Goal: Task Accomplishment & Management: Manage account settings

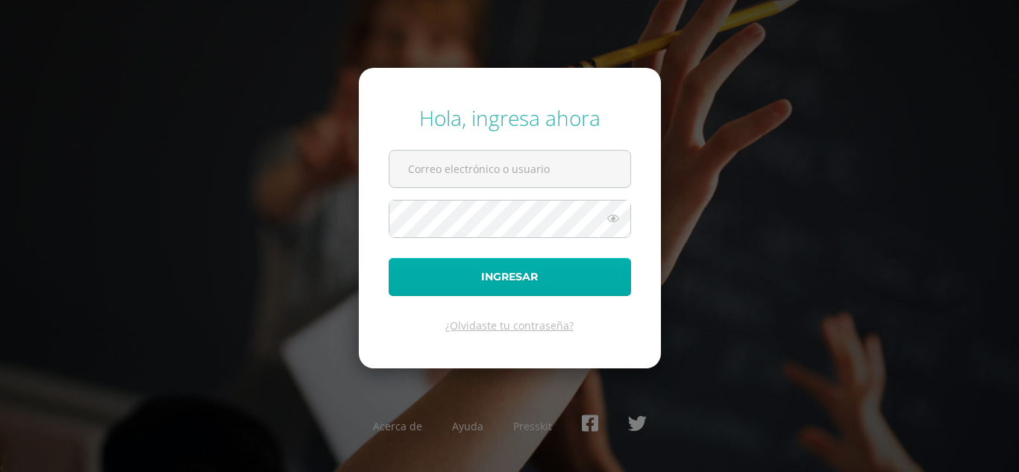
type input "[EMAIL_ADDRESS][DOMAIN_NAME]"
click at [501, 276] on button "Ingresar" at bounding box center [510, 277] width 242 height 38
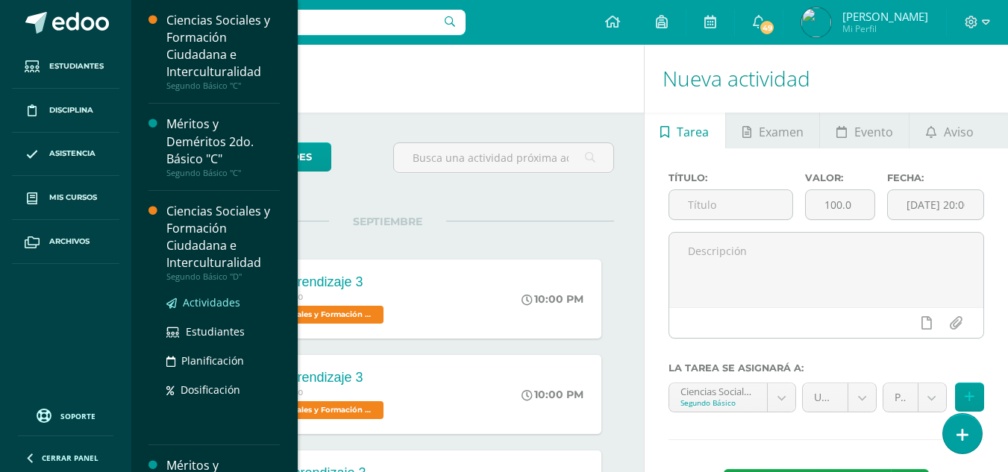
click at [216, 306] on span "Actividades" at bounding box center [211, 302] width 57 height 14
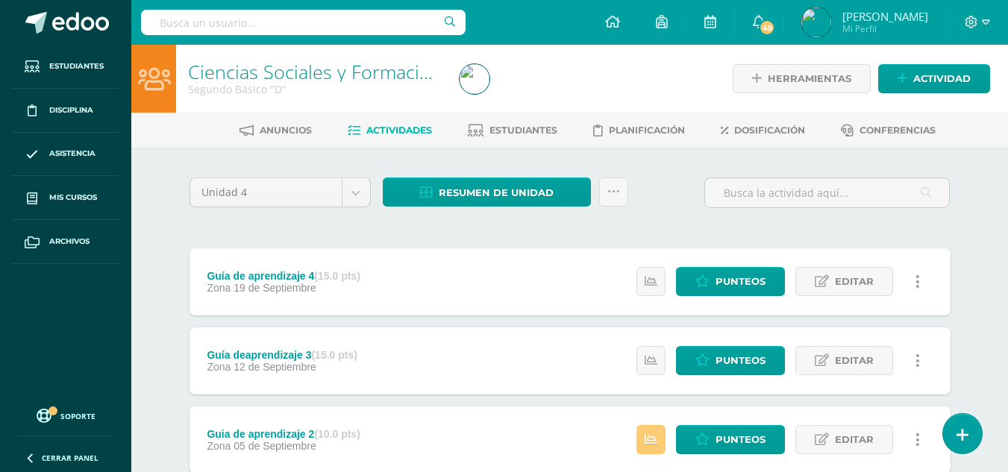
scroll to position [180, 0]
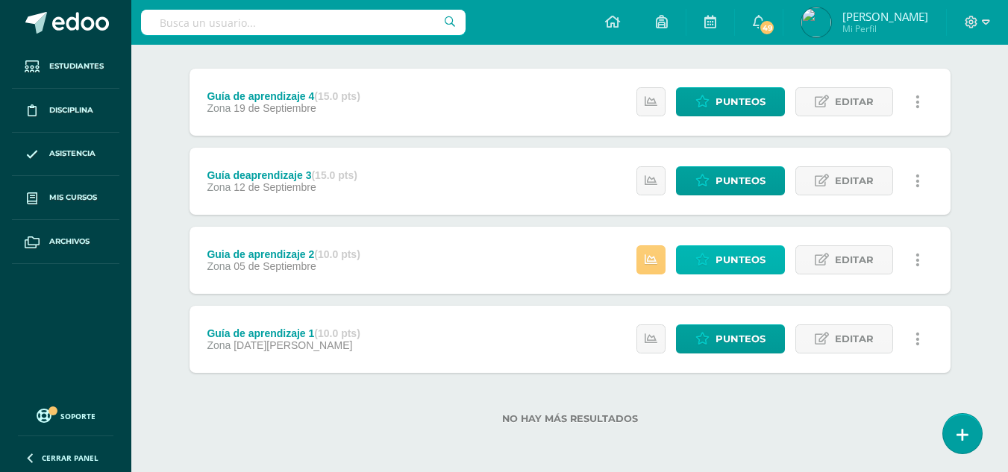
click at [732, 258] on span "Punteos" at bounding box center [740, 260] width 50 height 28
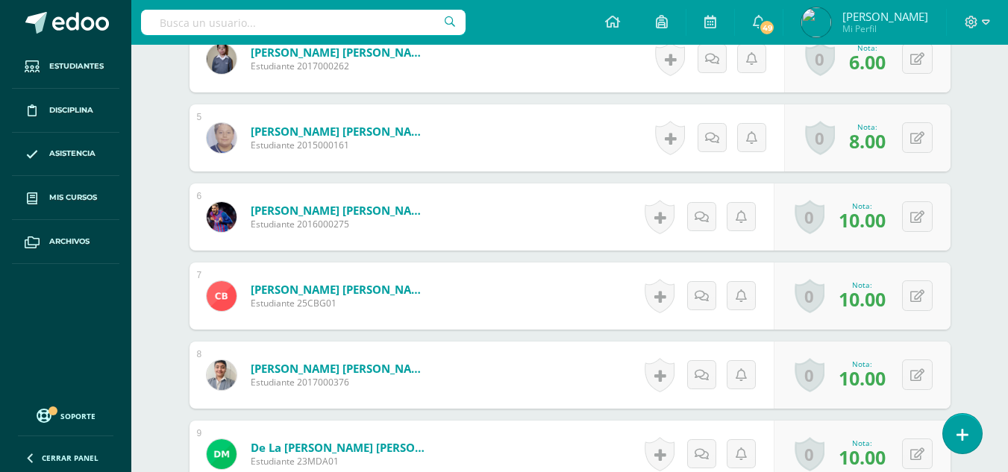
scroll to position [1005, 0]
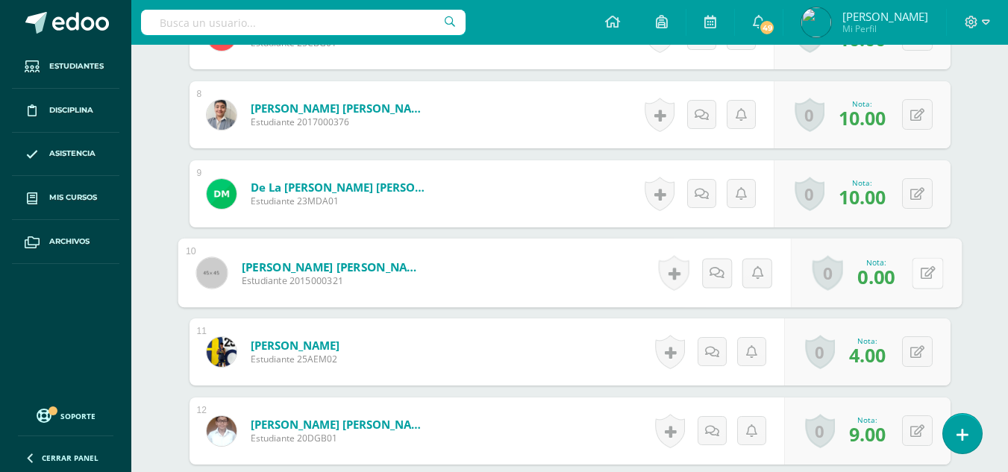
click at [910, 278] on div "0 [GEOGRAPHIC_DATA] Logros obtenidos Aún no hay logros agregados Nota: 0.00" at bounding box center [875, 273] width 171 height 69
click at [921, 272] on icon at bounding box center [927, 272] width 15 height 13
type input "7"
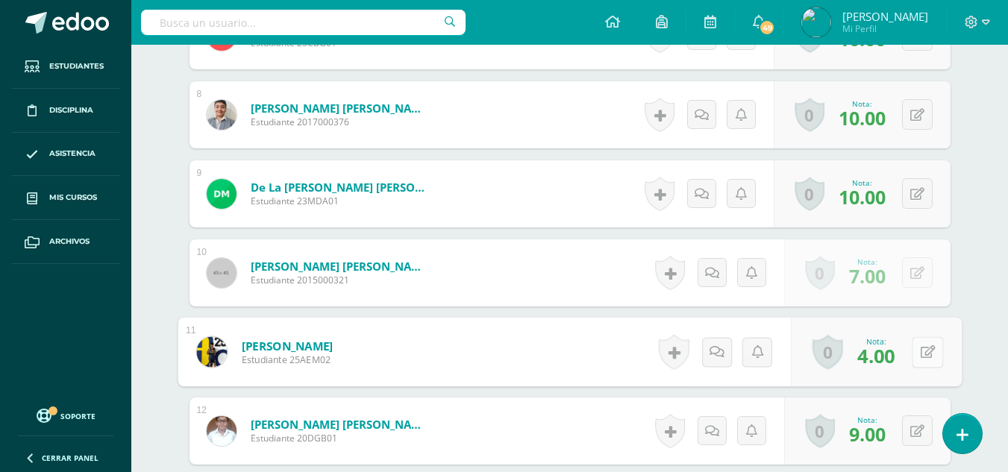
click at [920, 357] on icon at bounding box center [927, 351] width 15 height 13
type input "9"
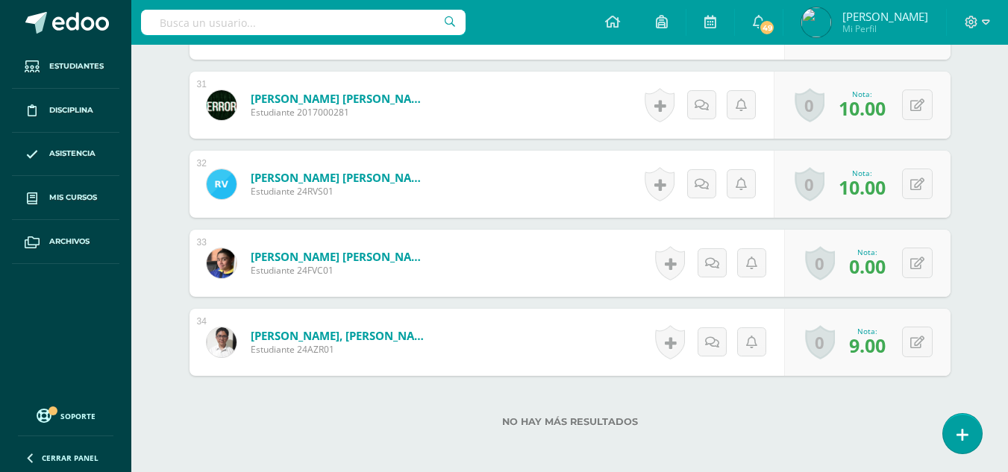
scroll to position [2758, 0]
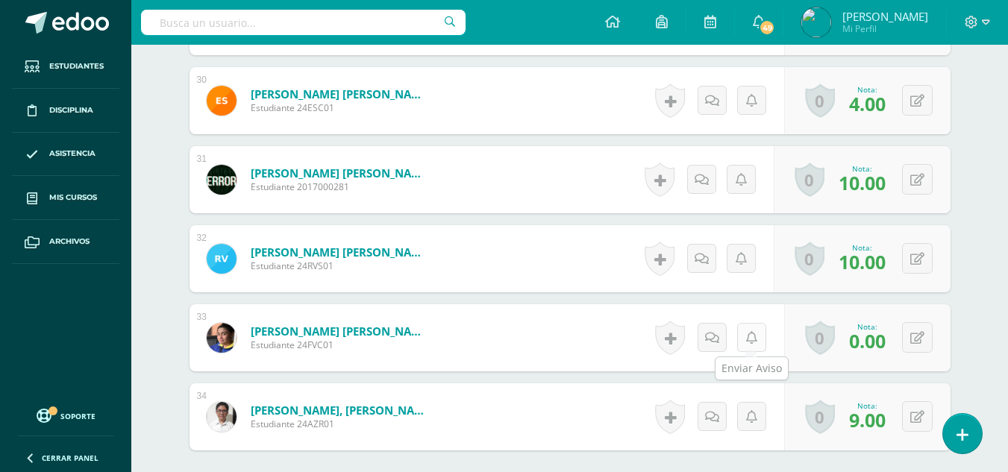
click at [755, 342] on icon at bounding box center [751, 338] width 11 height 13
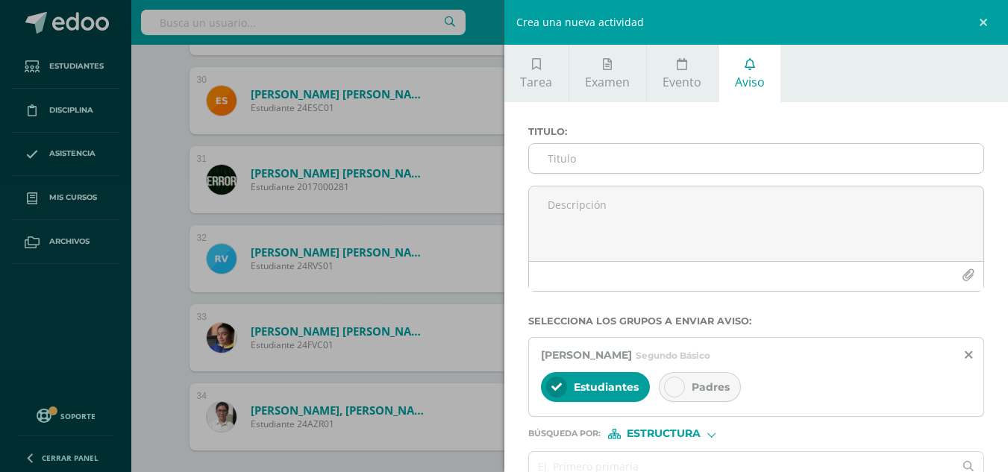
click at [636, 154] on input "Titulo :" at bounding box center [756, 158] width 455 height 29
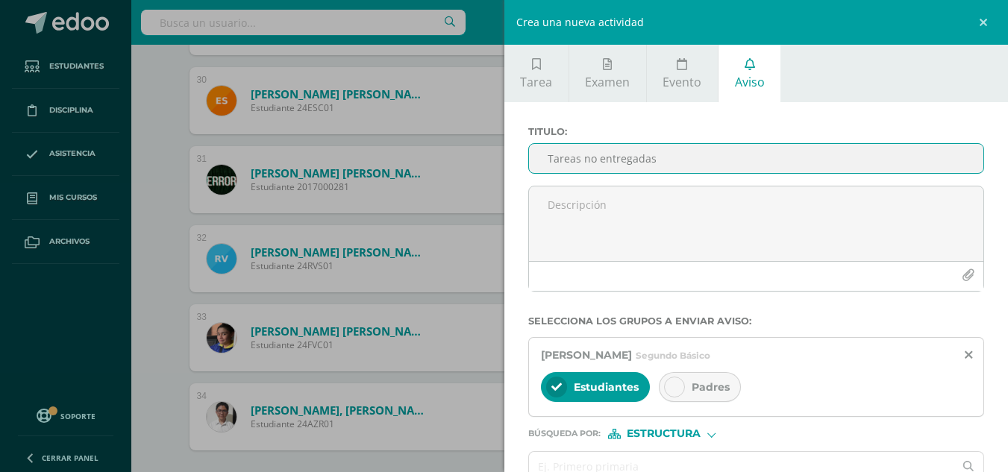
type input "Tareas no entregadas"
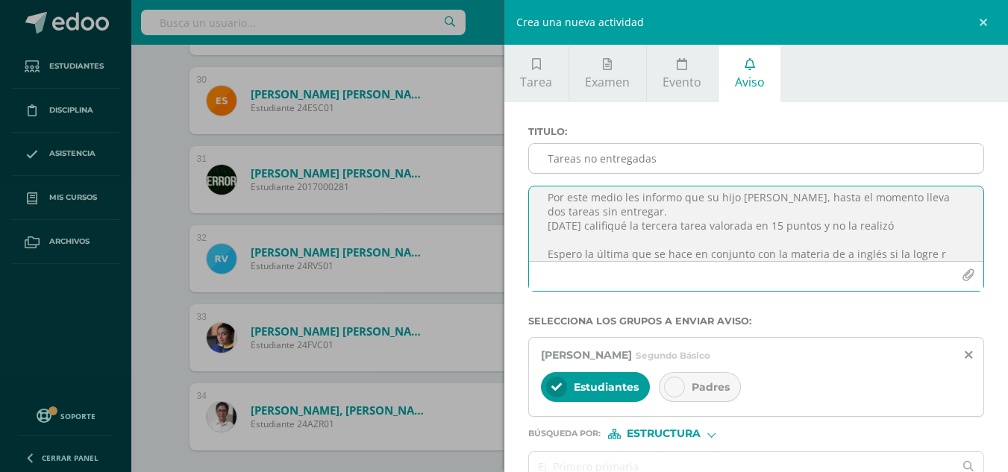
scroll to position [50, 0]
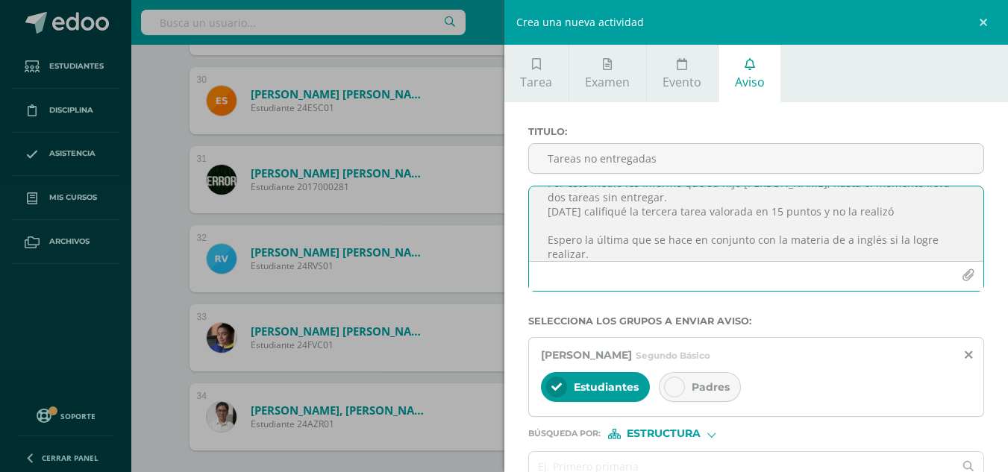
click at [909, 210] on textarea "Buenas tardes sres. PPFF Por este medio les informo que su hijo Fabio, hasta el…" at bounding box center [756, 223] width 455 height 75
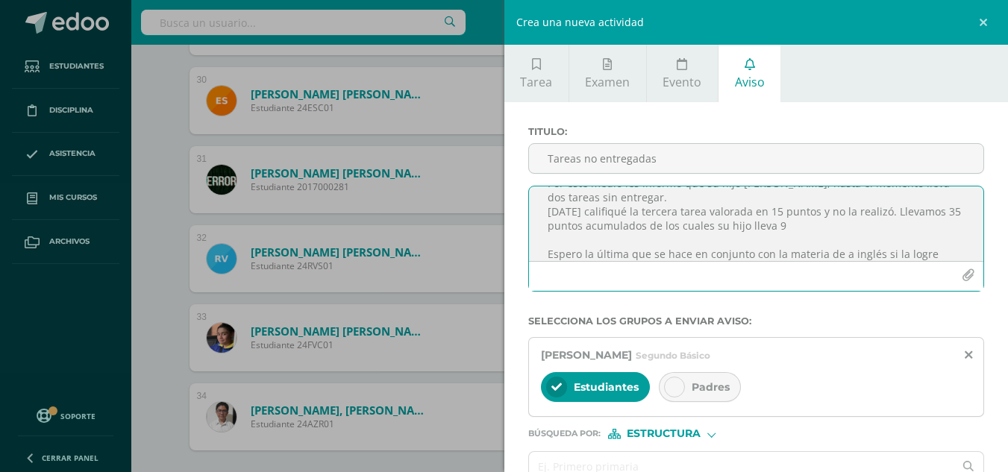
type textarea "Buenas tardes sres. PPFF Por este medio les informo que su hijo Fabio, hasta el…"
click at [701, 383] on span "Padres" at bounding box center [710, 386] width 38 height 13
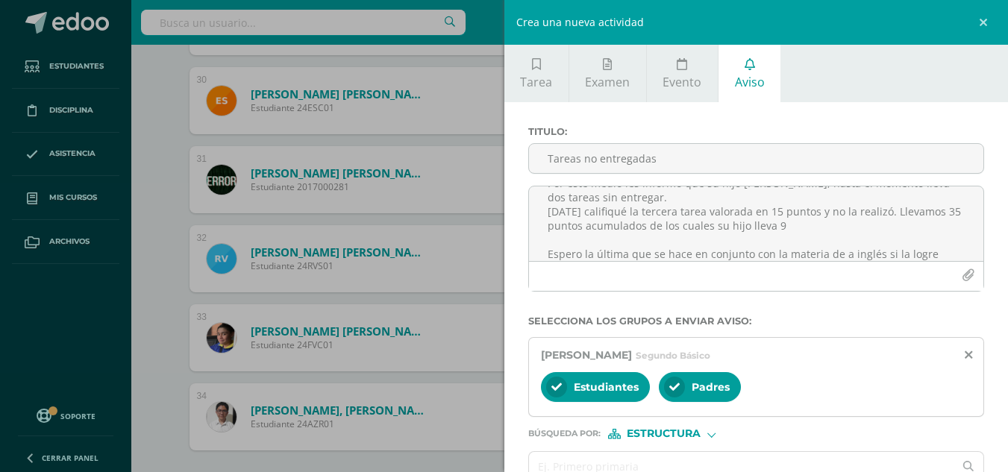
scroll to position [84, 0]
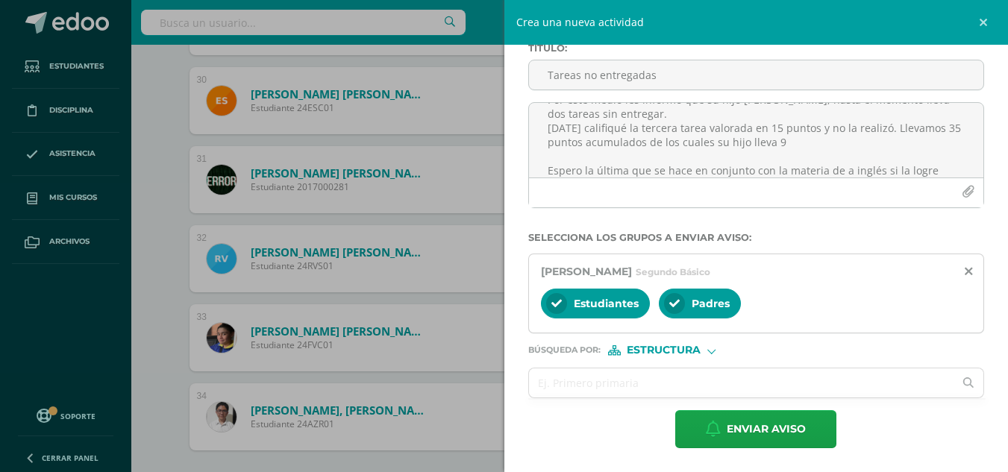
click at [683, 349] on span "Estructura" at bounding box center [664, 350] width 74 height 8
click at [682, 390] on span "Persona" at bounding box center [669, 389] width 54 height 8
click at [659, 384] on input "text" at bounding box center [741, 382] width 425 height 29
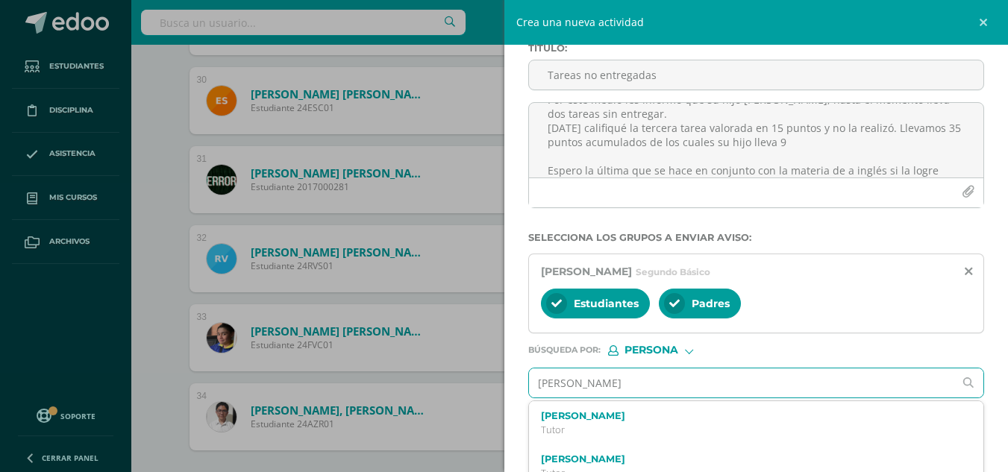
type input "Celso osorio"
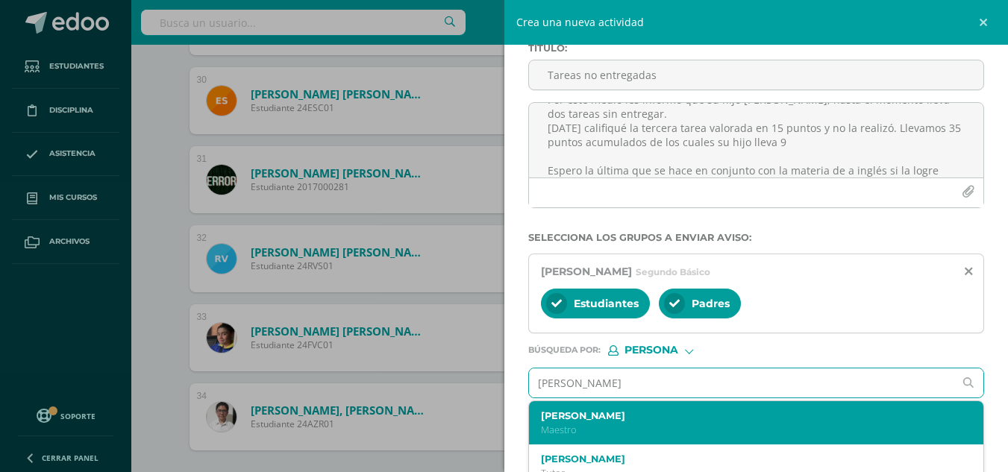
click at [646, 424] on p "Maestro" at bounding box center [747, 430] width 412 height 13
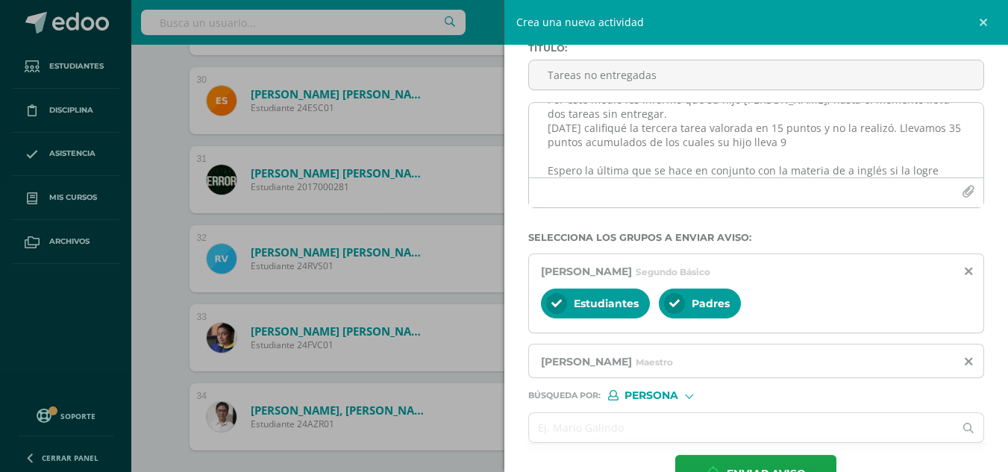
scroll to position [0, 0]
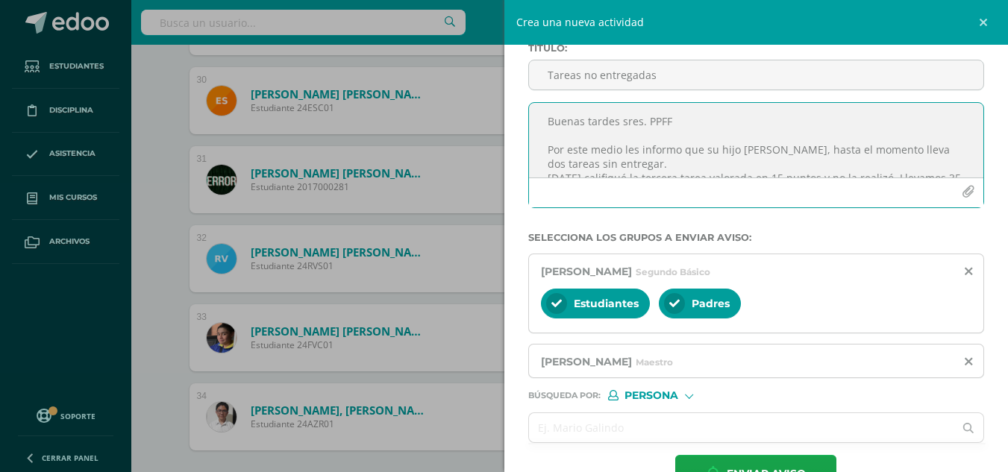
click at [770, 147] on textarea "Buenas tardes sres. PPFF Por este medio les informo que su hijo Fabio, hasta el…" at bounding box center [756, 140] width 455 height 75
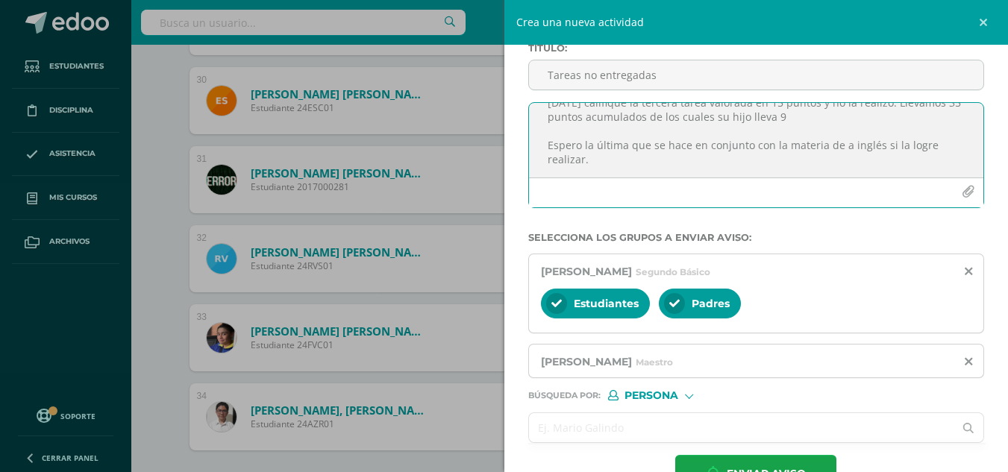
scroll to position [128, 0]
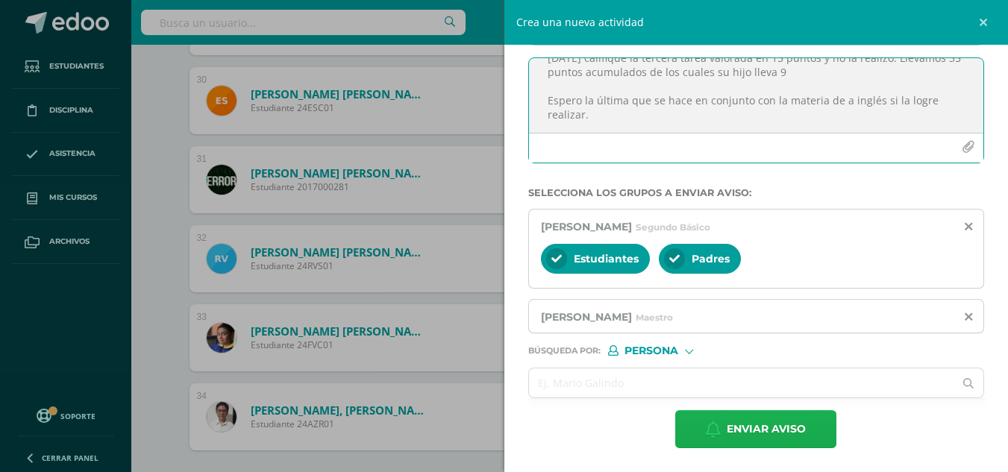
type textarea "Buenas tardes sres. PPFF Por este medio les informo que su hijo Fabio Vásquez d…"
click at [750, 428] on span "Enviar aviso" at bounding box center [766, 429] width 79 height 37
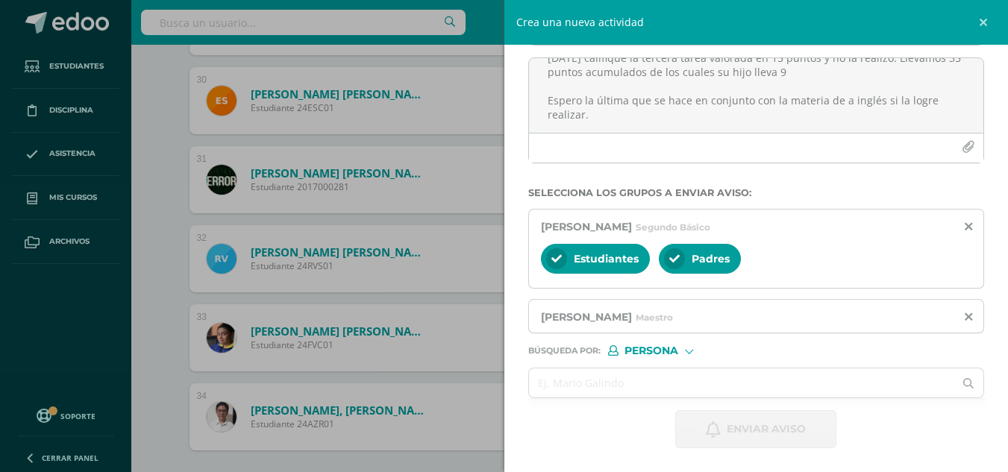
scroll to position [0, 0]
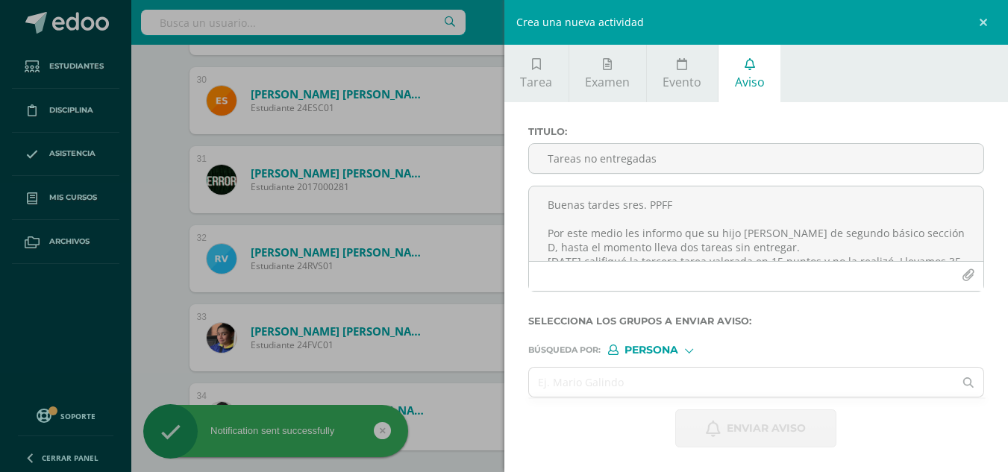
click at [154, 311] on div "Crea una nueva actividad Tarea Examen Evento Aviso Título: Valor: 100.0 Fecha: …" at bounding box center [504, 236] width 1008 height 472
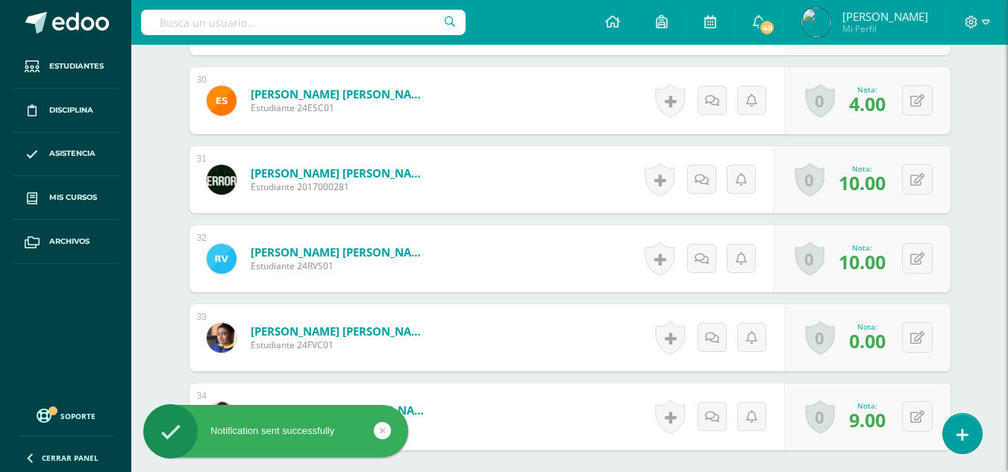
scroll to position [2908, 0]
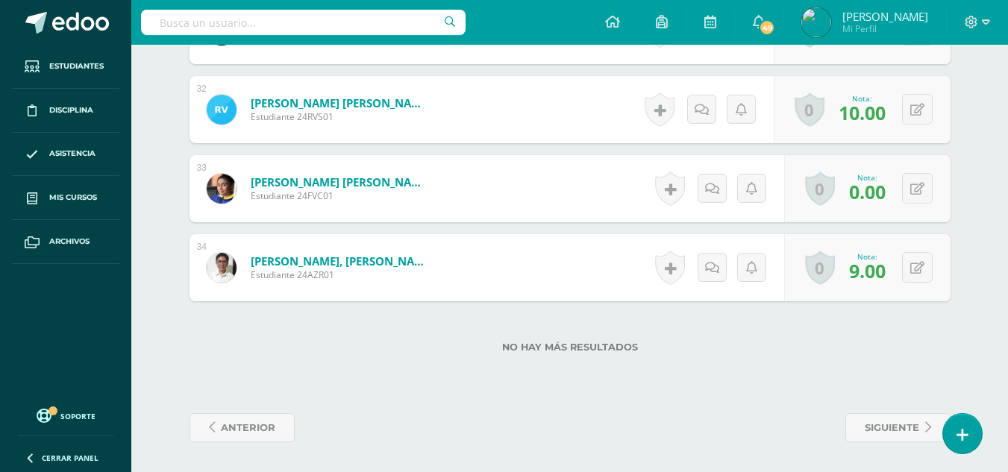
click at [254, 433] on div "Notification sent successfully" at bounding box center [299, 433] width 272 height 57
click at [261, 433] on span "anterior" at bounding box center [248, 428] width 54 height 28
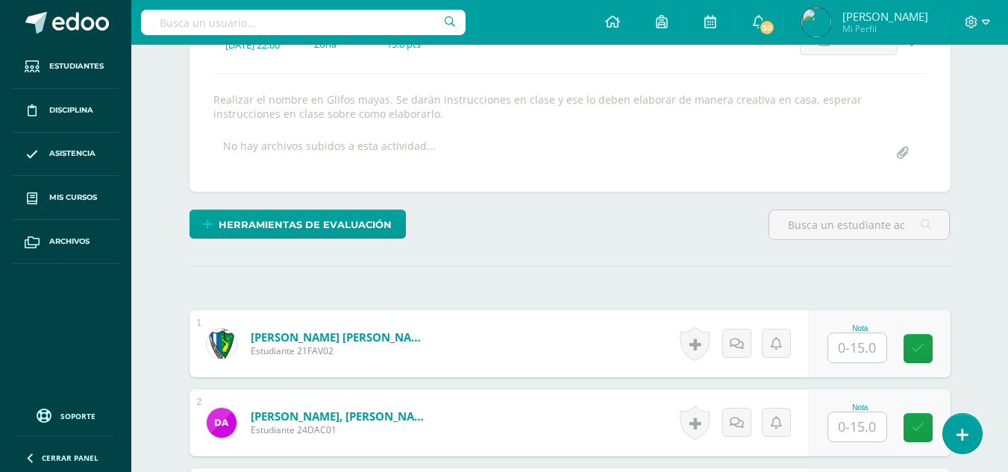
scroll to position [311, 0]
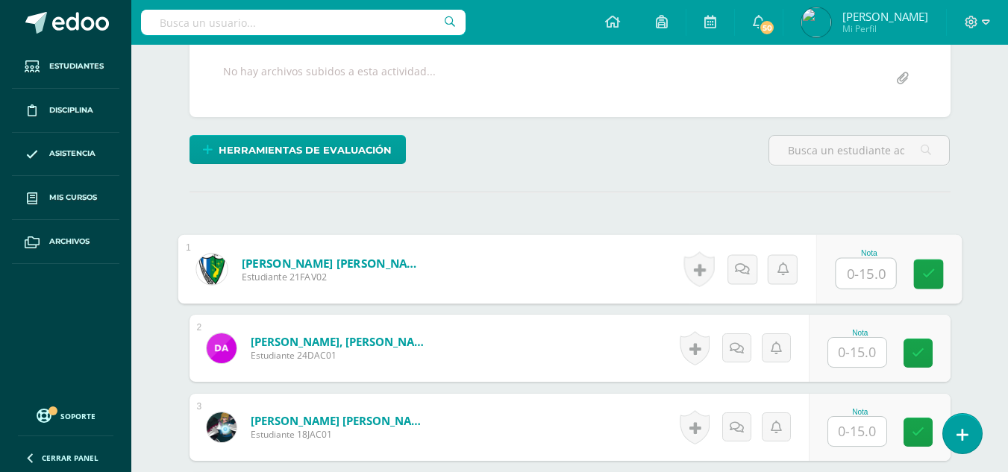
drag, startPoint x: 867, startPoint y: 260, endPoint x: 1018, endPoint y: 344, distance: 173.3
click at [869, 260] on input "text" at bounding box center [865, 274] width 60 height 30
type input "15"
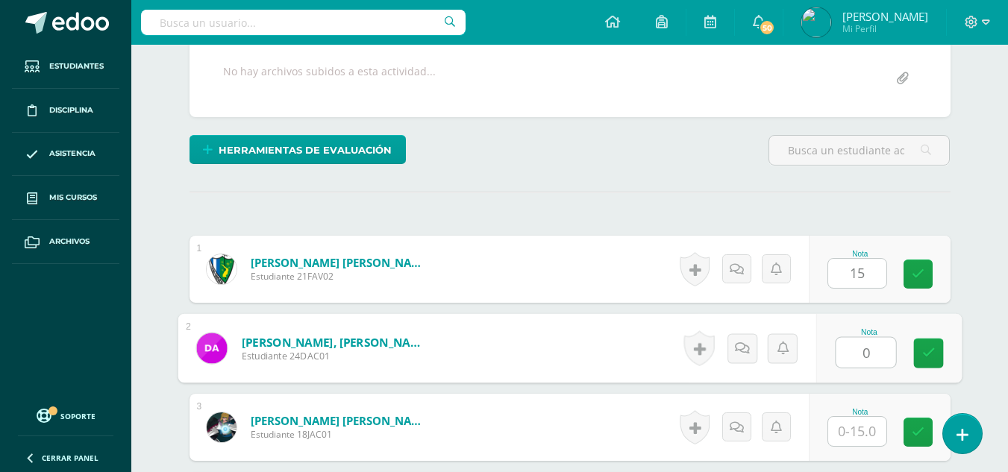
type input "0"
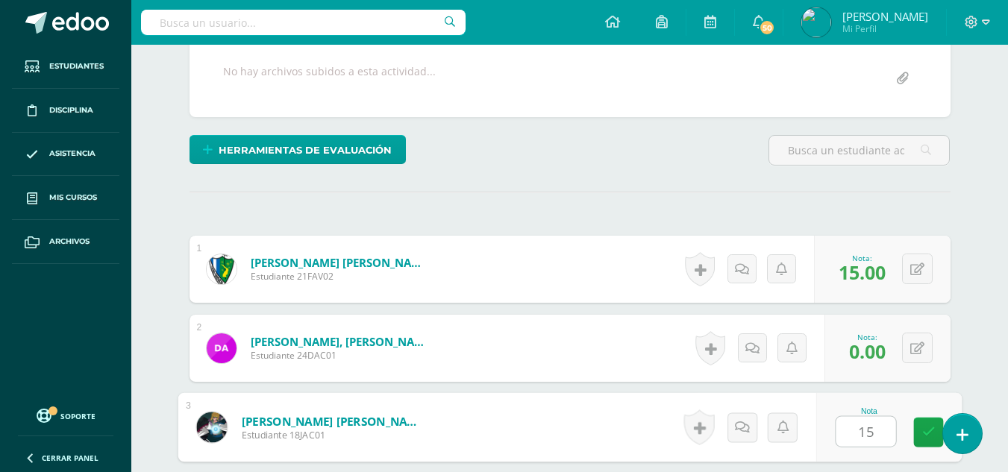
type input "15"
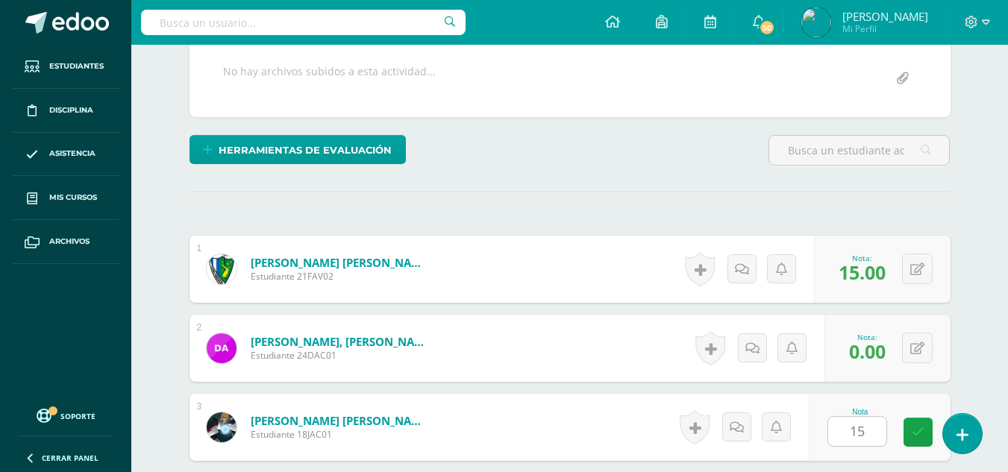
scroll to position [586, 0]
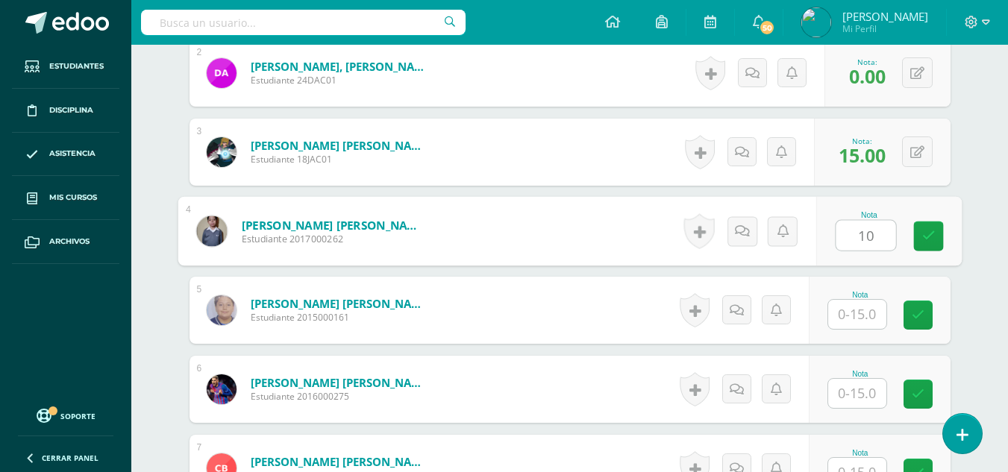
type input "10"
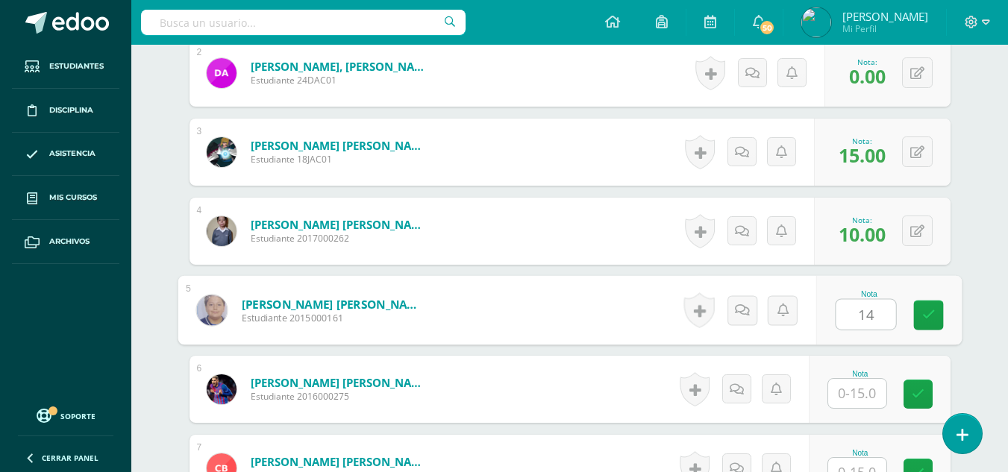
type input "14"
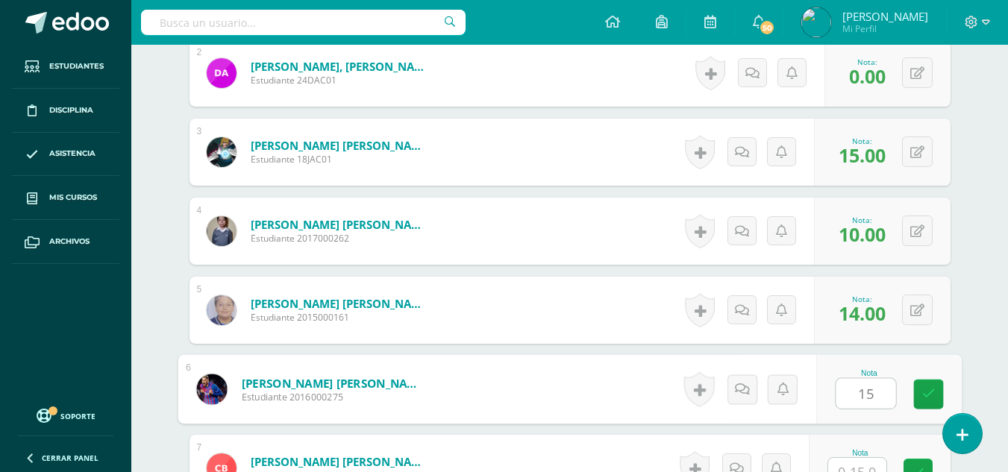
type input "15"
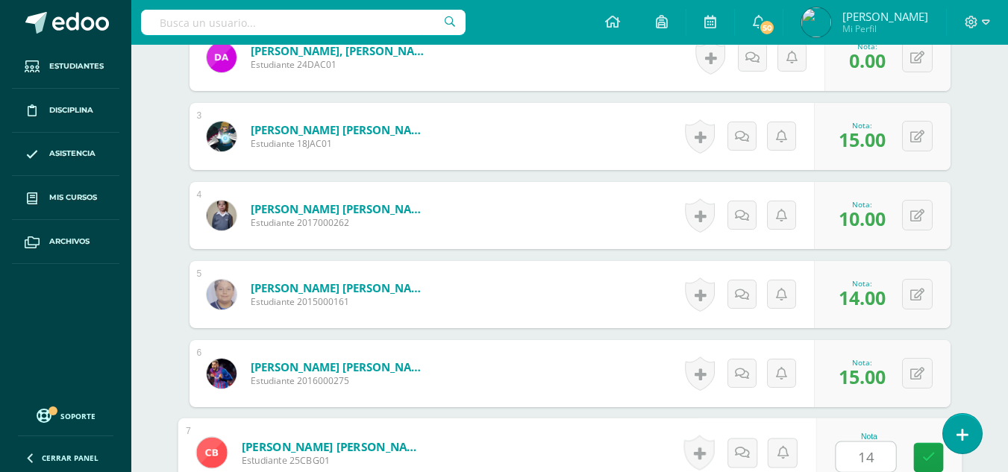
type input "14"
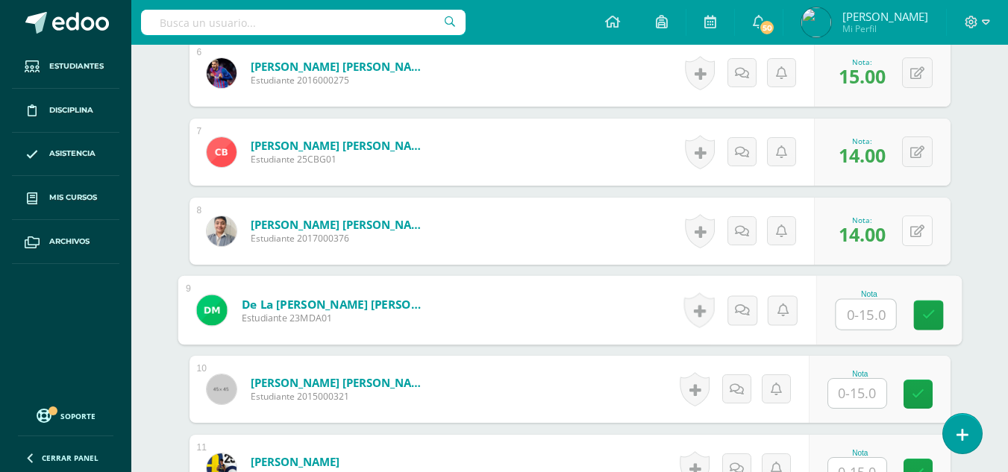
click at [922, 239] on button at bounding box center [917, 231] width 31 height 31
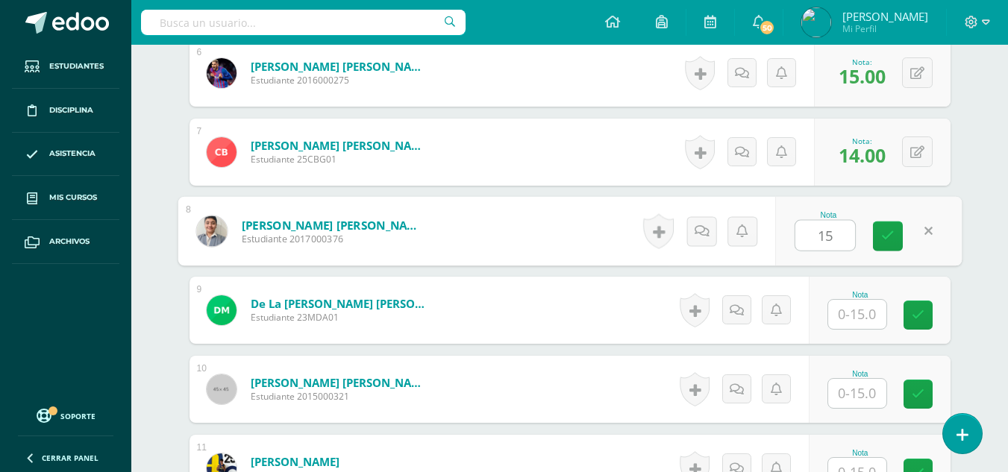
type input "15"
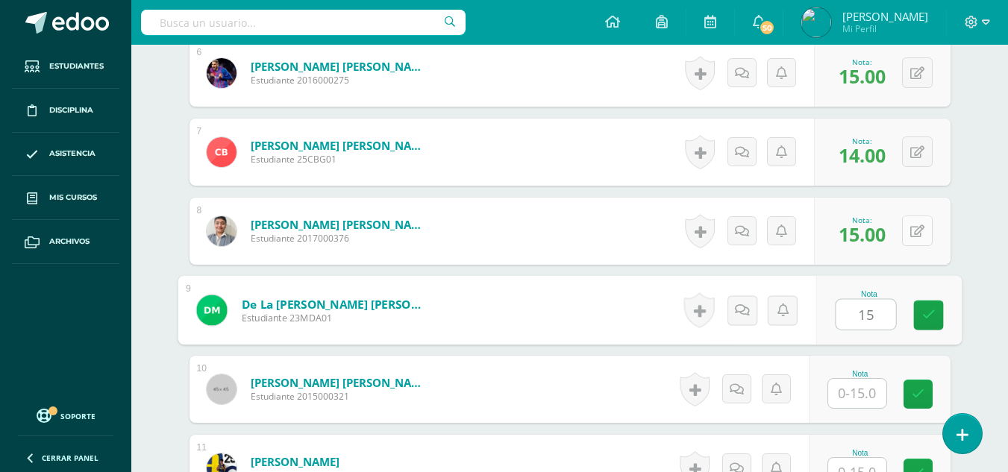
type input "15"
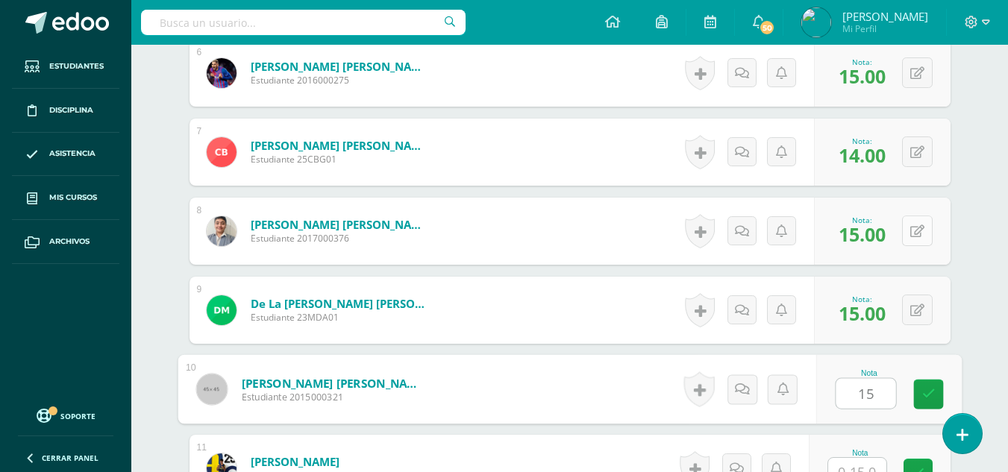
type input "15"
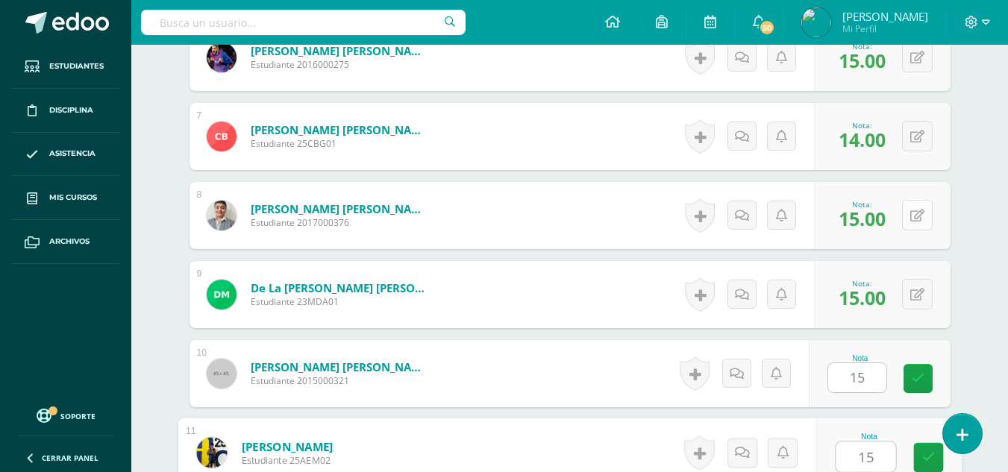
type input "15"
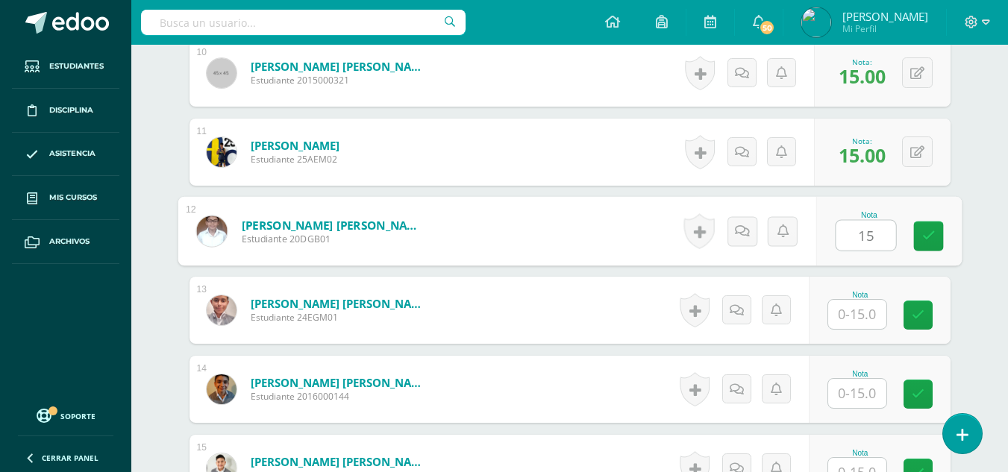
type input "15"
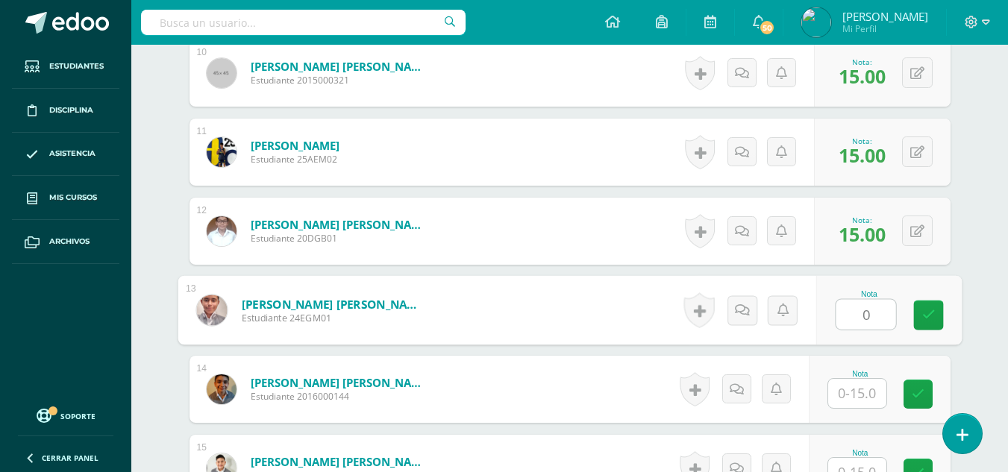
type input "0"
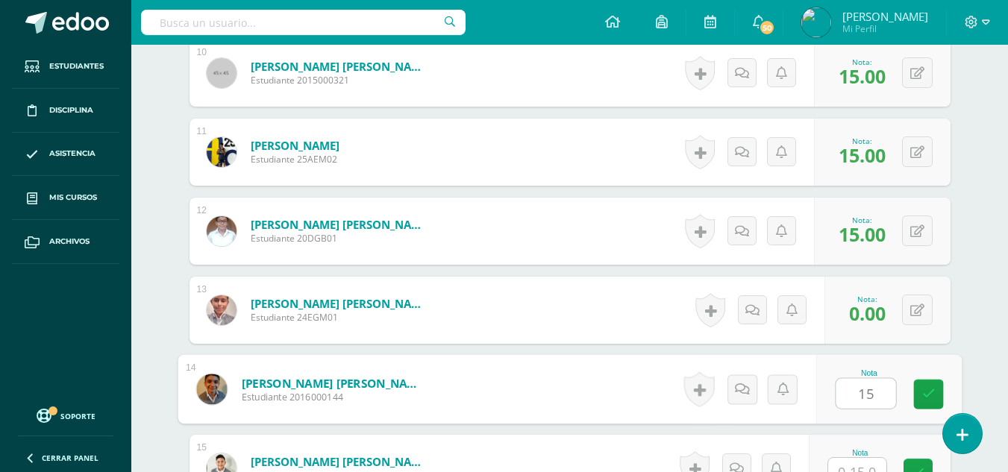
type input "15"
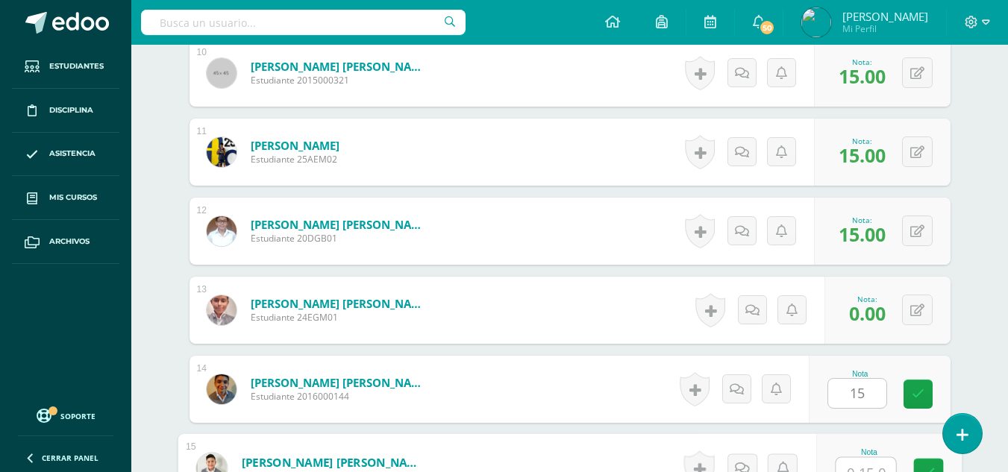
scroll to position [1235, 0]
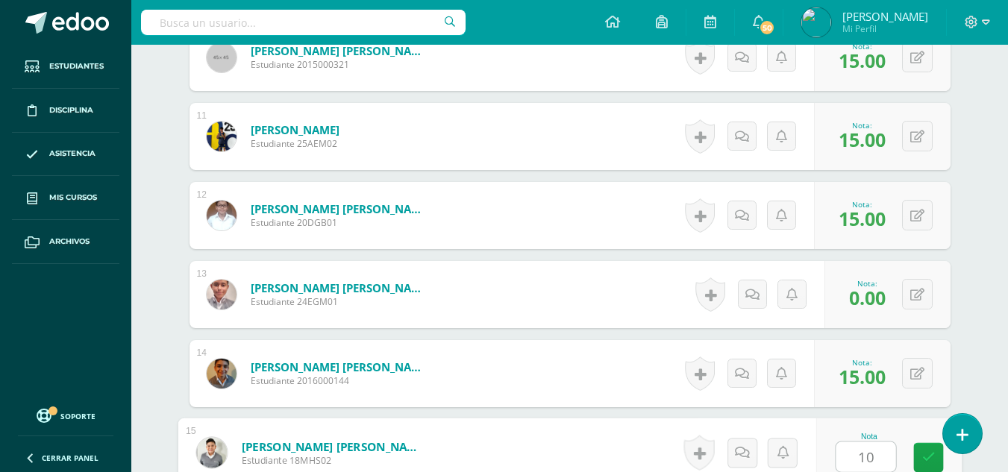
type input "10"
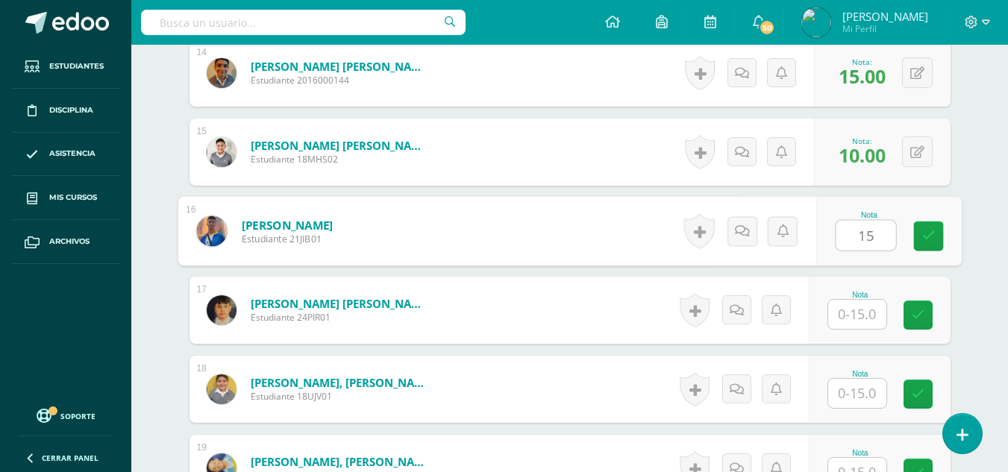
type input "15"
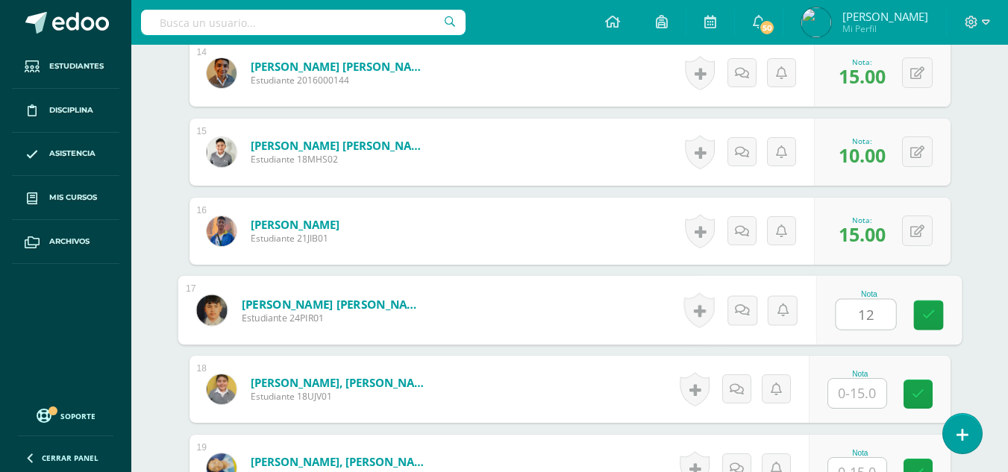
type input "12"
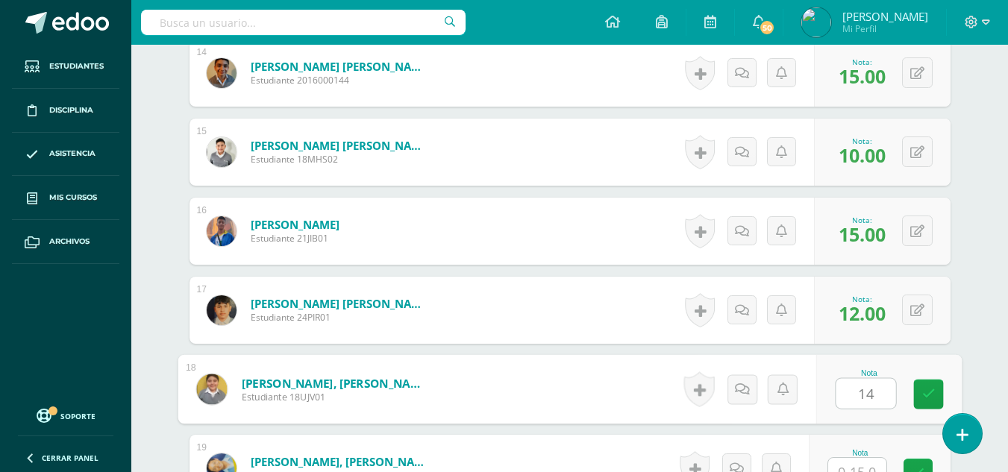
type input "14"
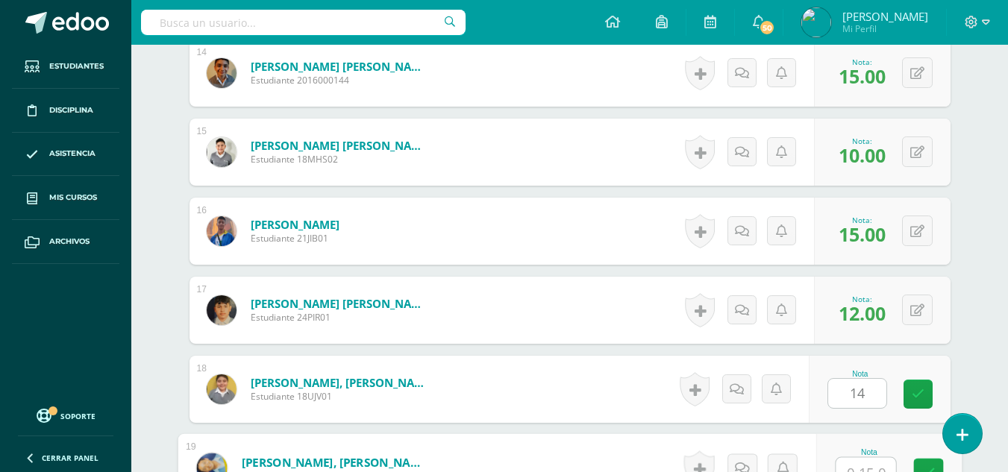
scroll to position [1551, 0]
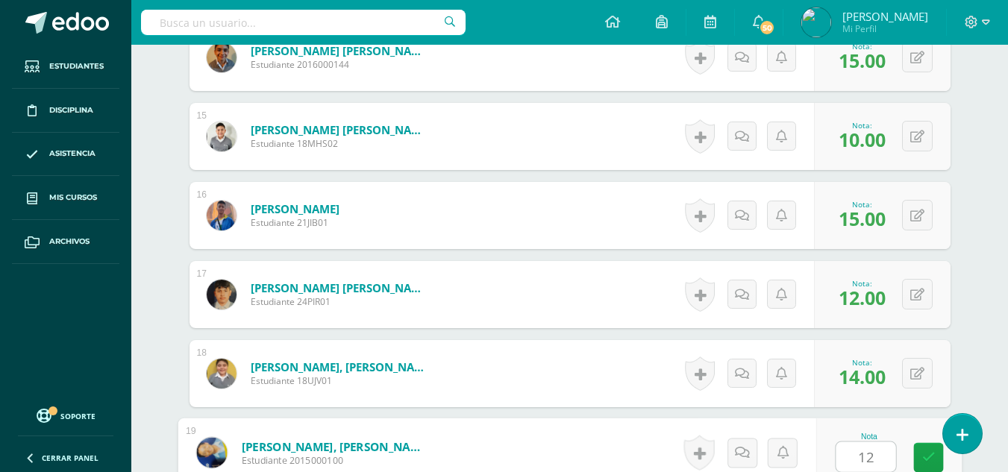
type input "12"
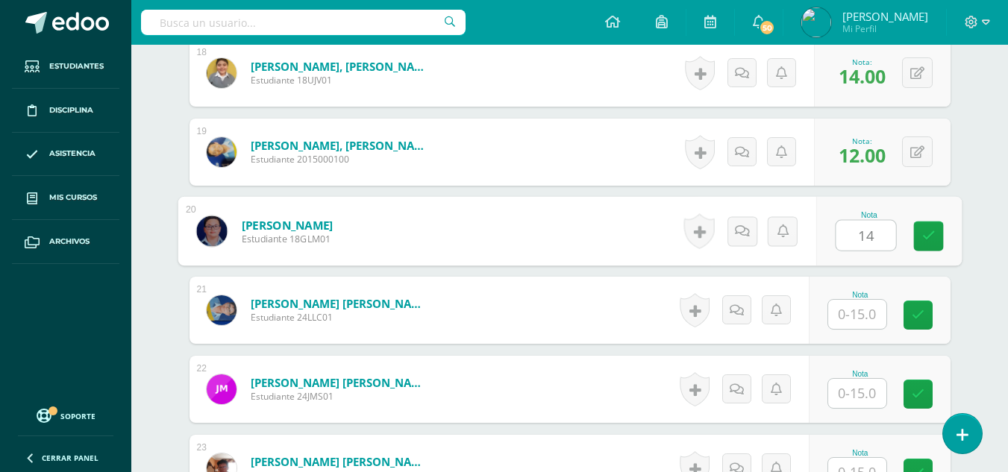
type input "14"
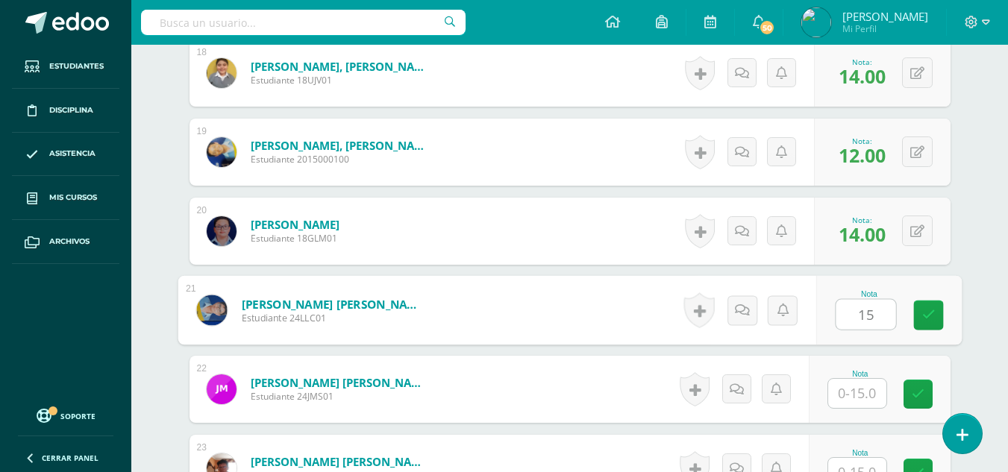
type input "15"
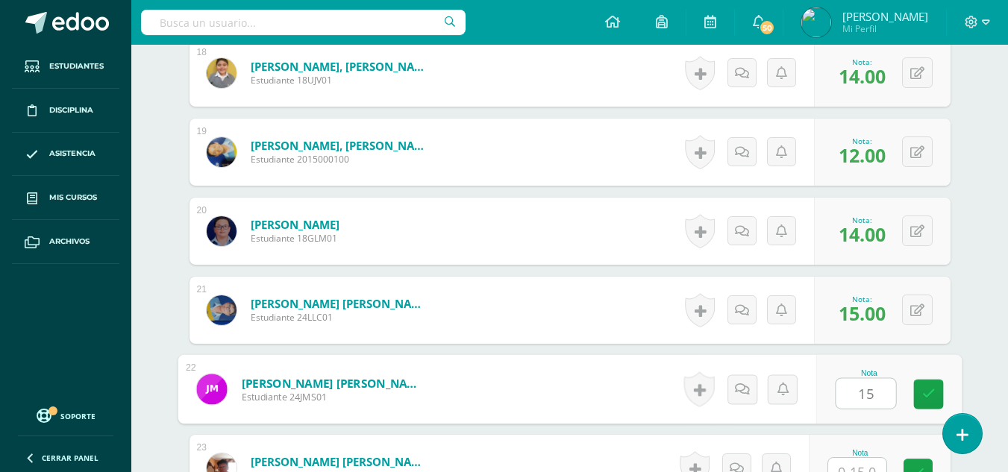
type input "15"
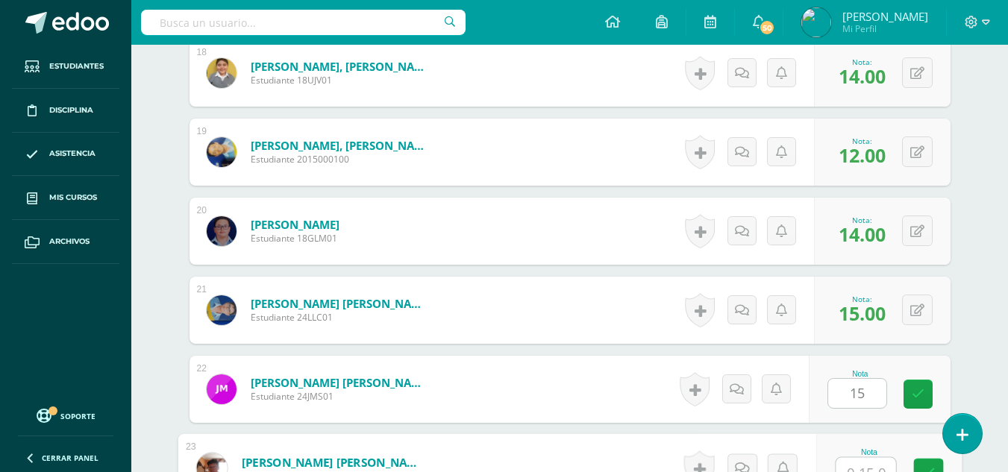
scroll to position [1867, 0]
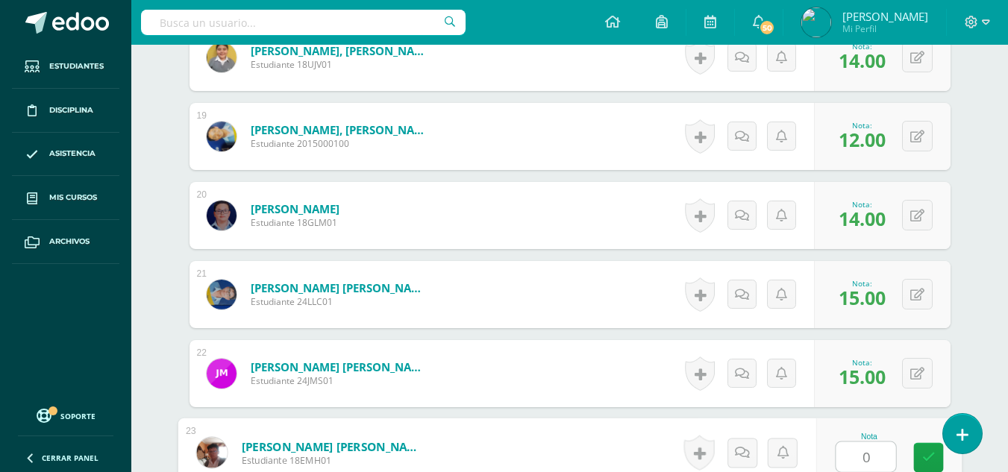
type input "0"
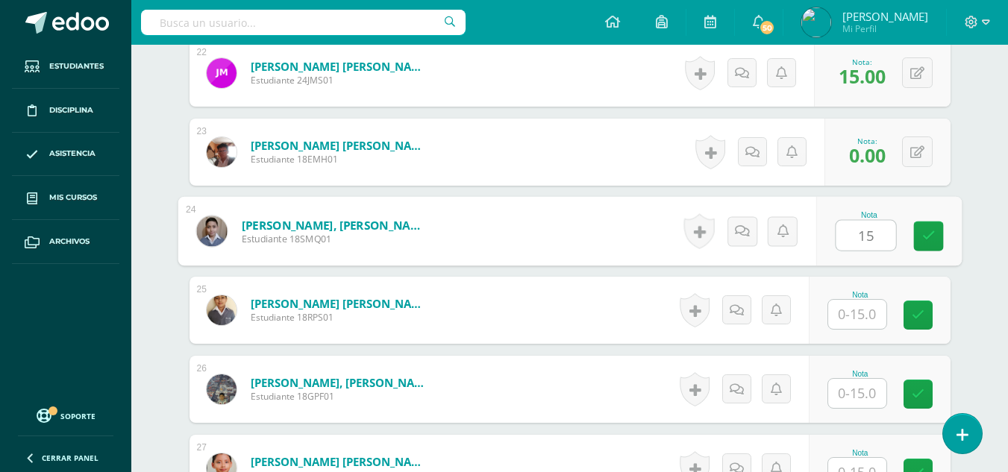
type input "15"
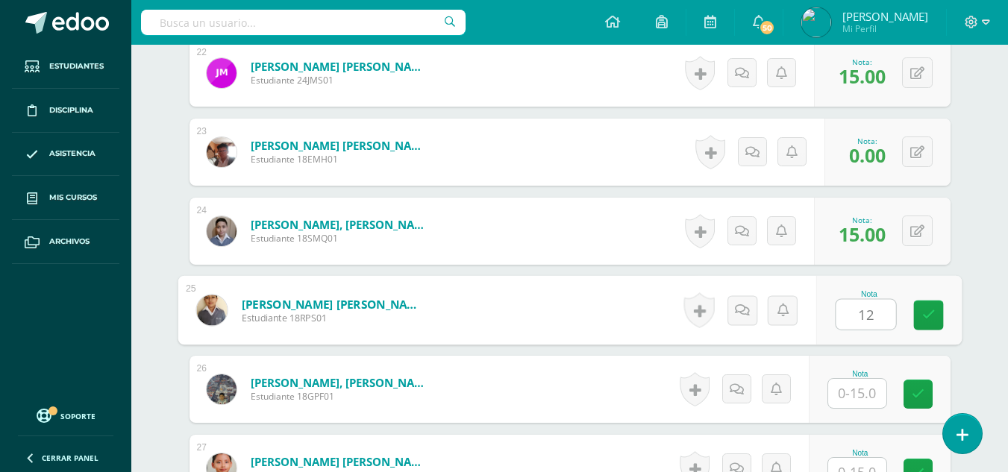
type input "12"
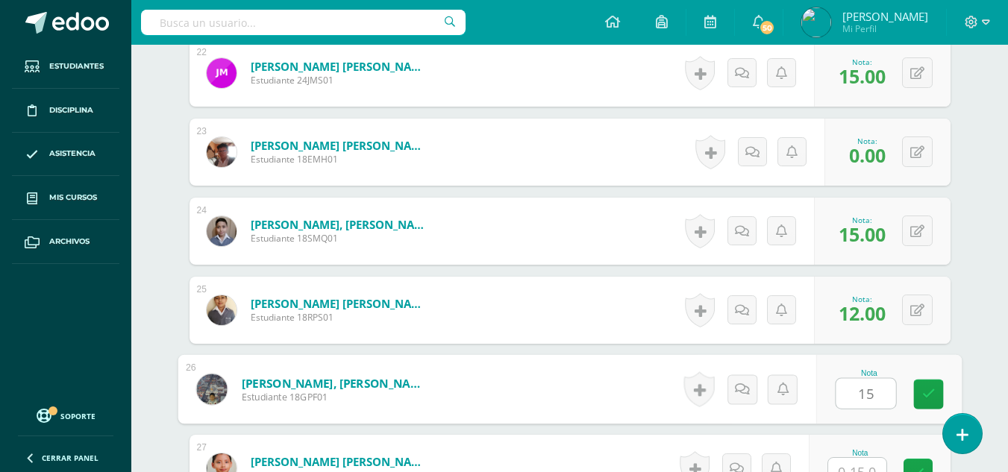
type input "15"
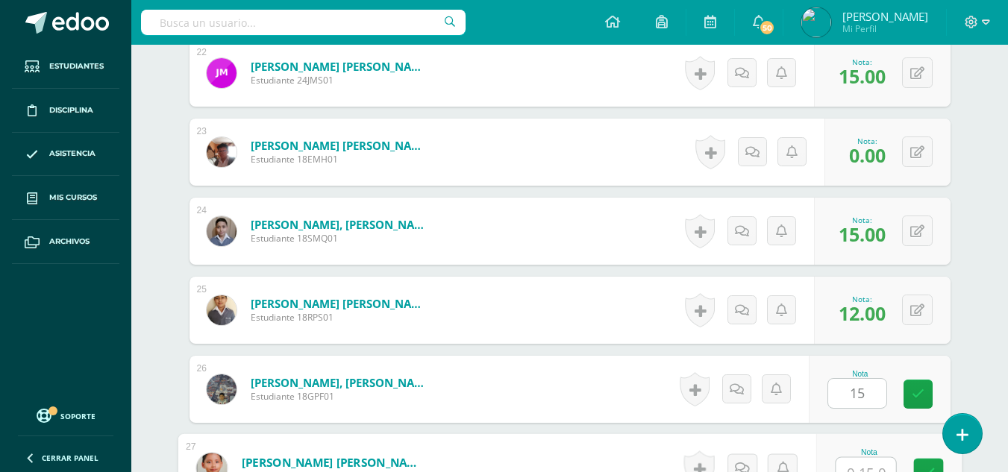
scroll to position [2183, 0]
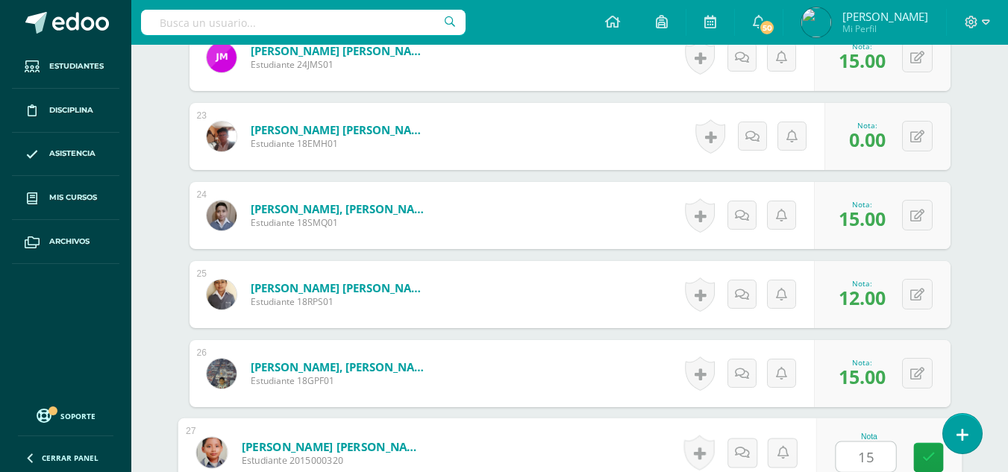
type input "15"
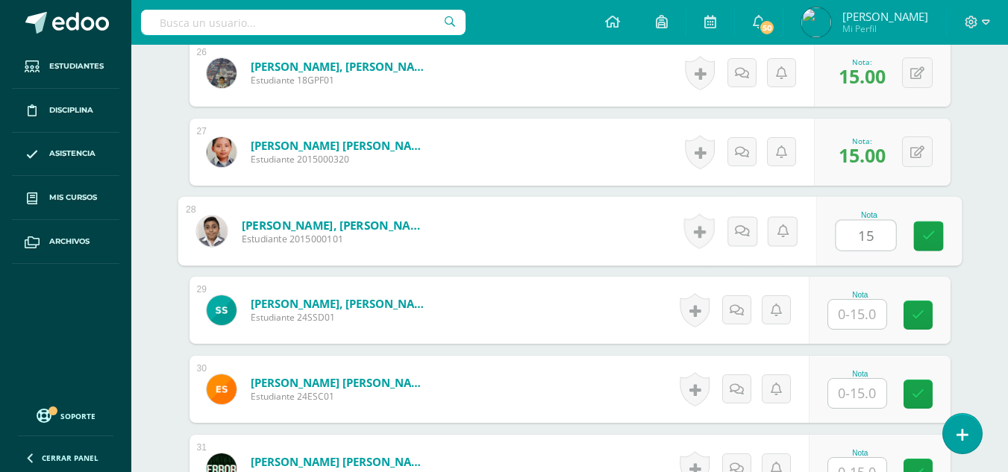
type input "15"
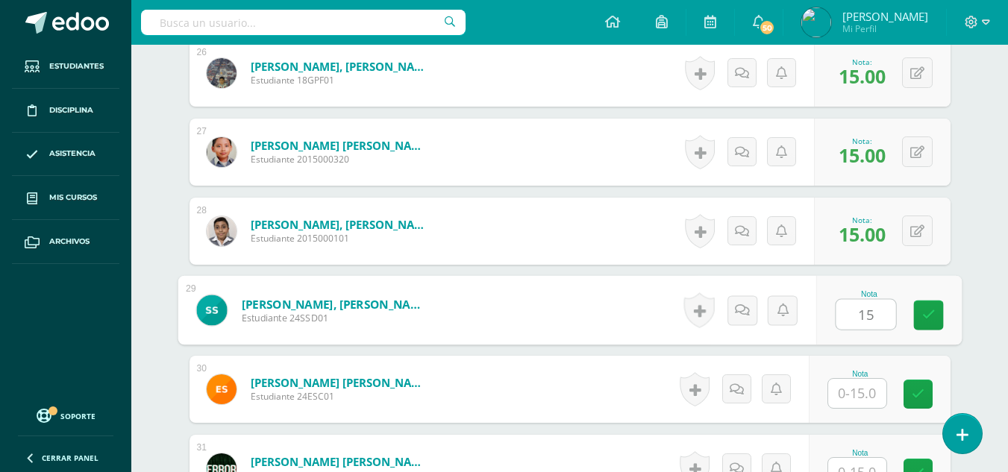
type input "15"
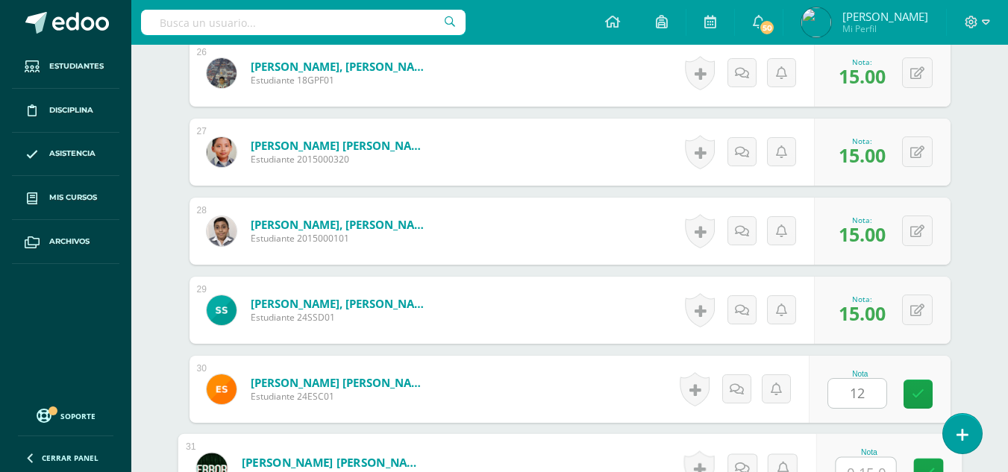
scroll to position [2500, 0]
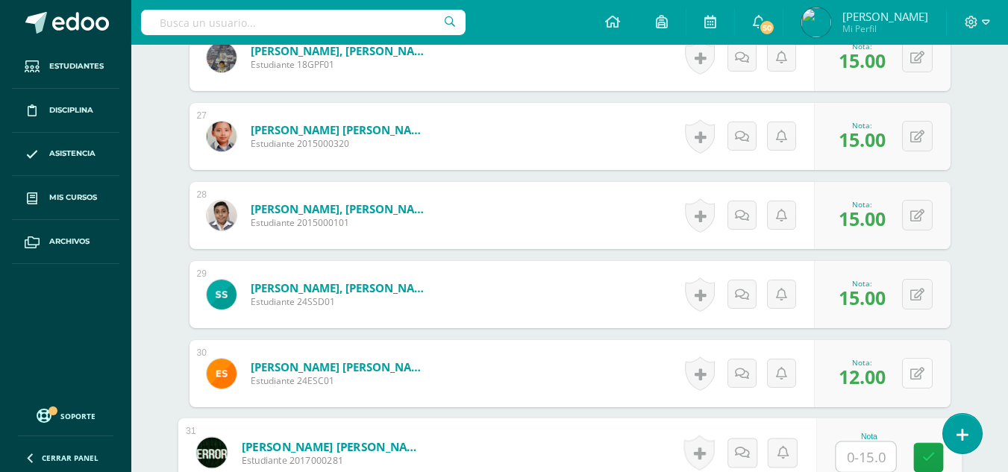
click at [917, 372] on button at bounding box center [917, 373] width 31 height 31
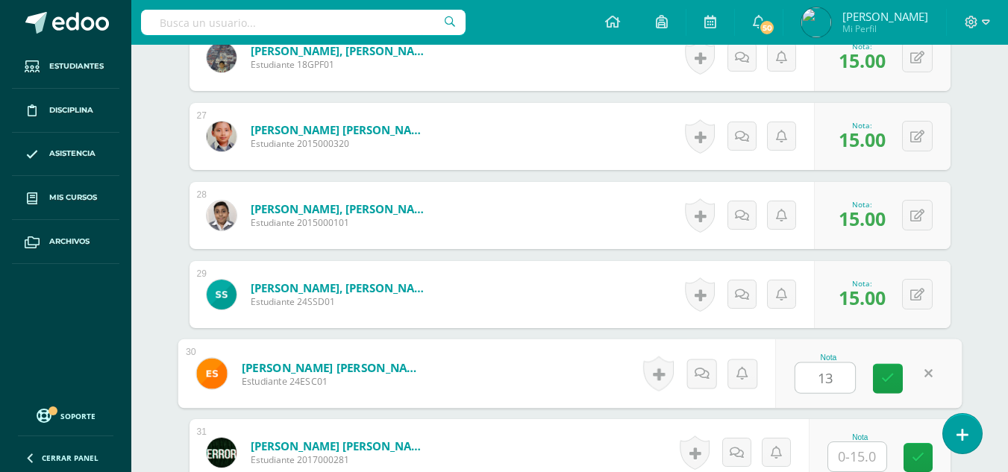
type input "13"
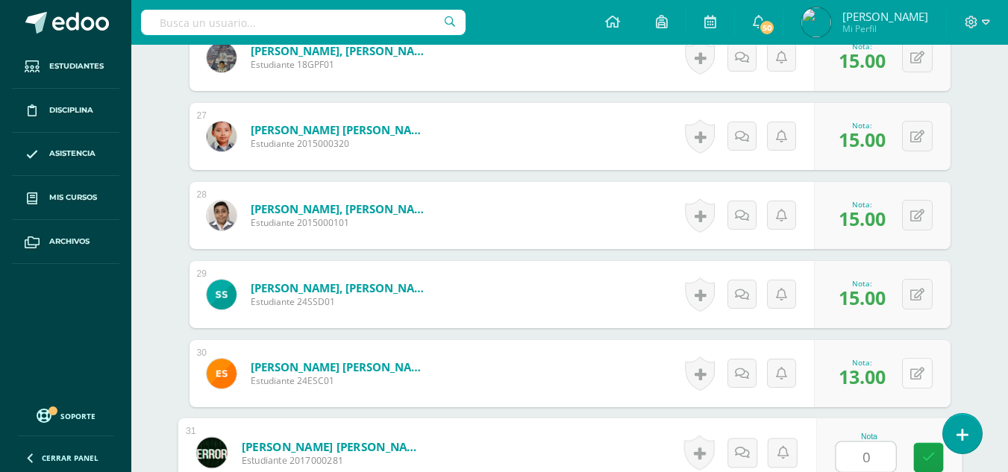
type input "0"
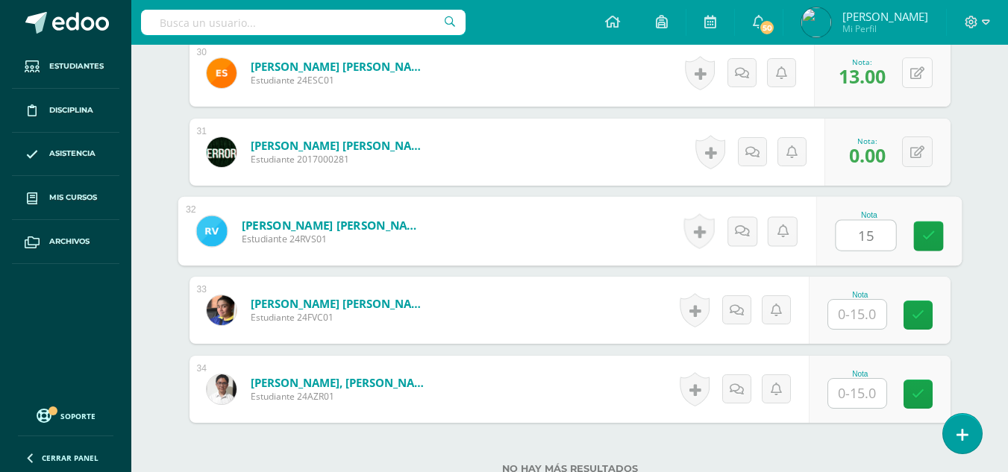
type input "15"
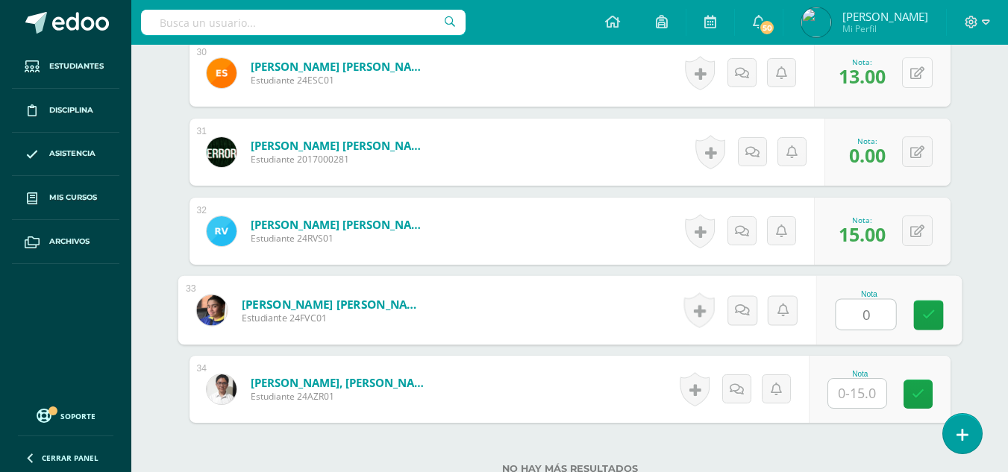
type input "0"
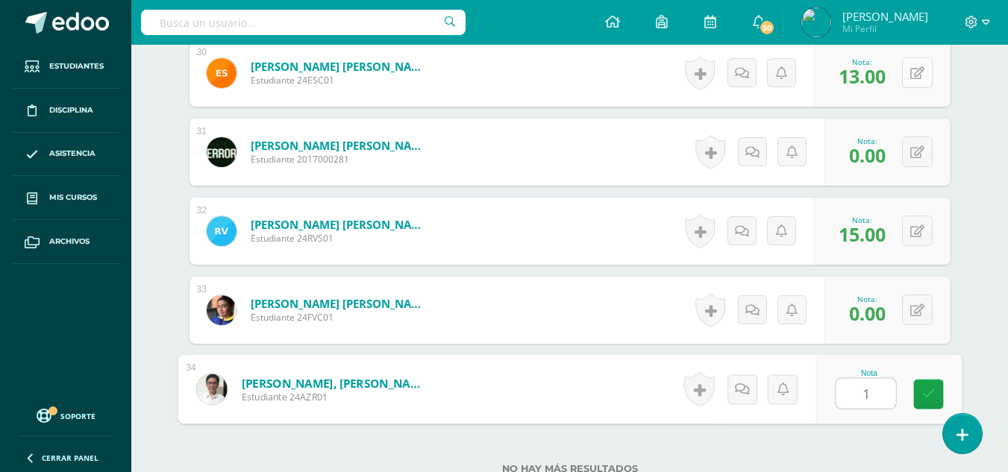
type input "15"
click at [789, 154] on icon at bounding box center [791, 152] width 11 height 13
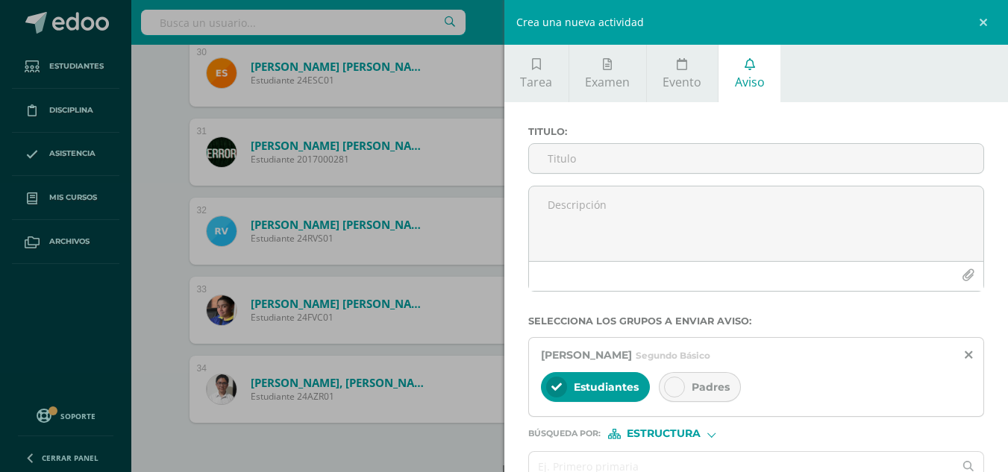
click at [789, 154] on input "Titulo :" at bounding box center [756, 158] width 455 height 29
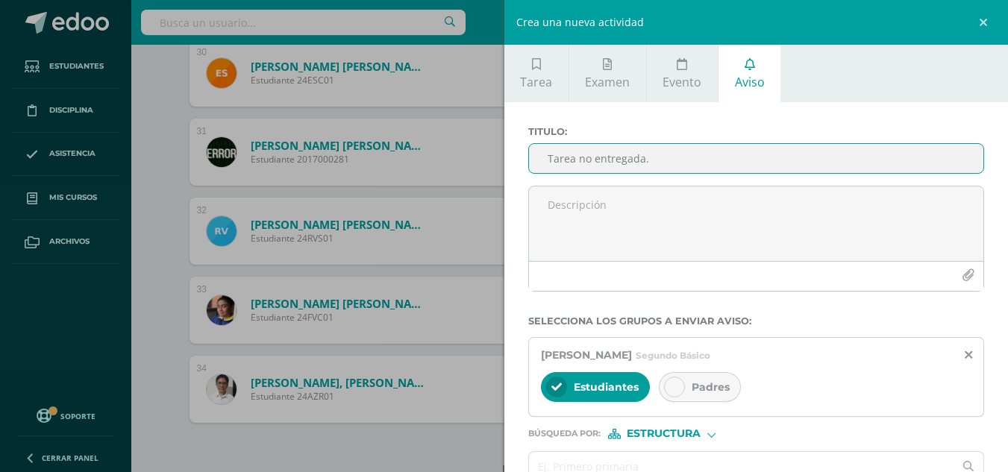
type input "Tarea no entregada."
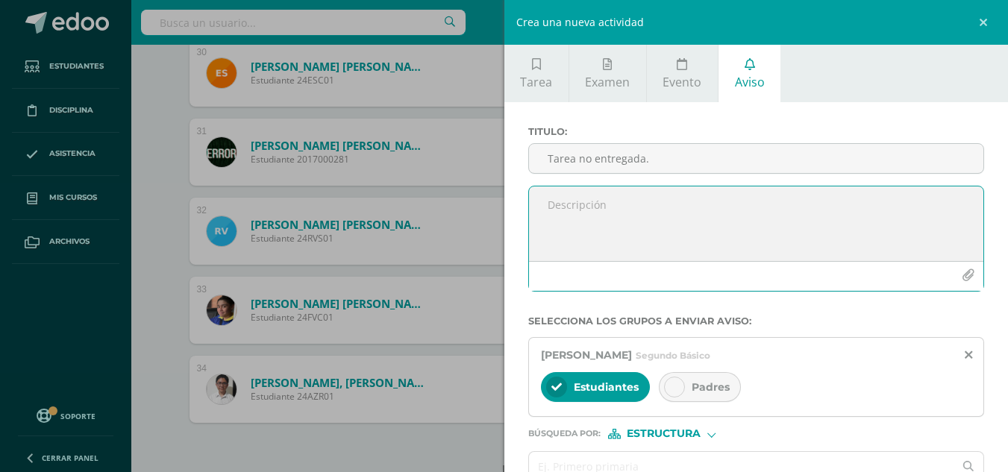
type textarea "S"
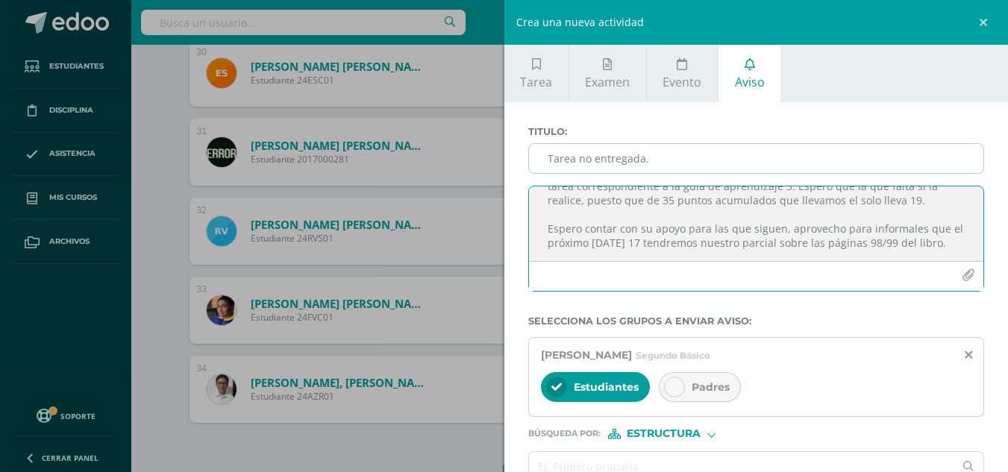
scroll to position [107, 0]
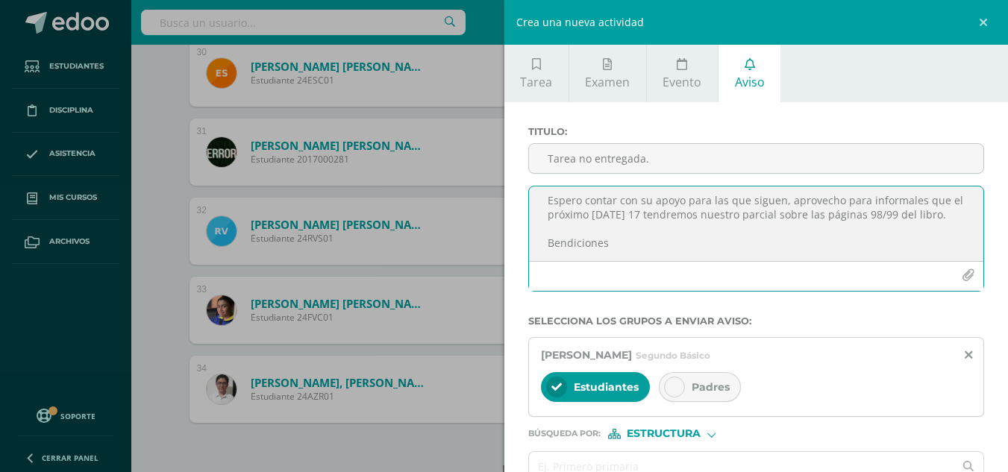
click at [653, 213] on textarea "Estimados padres de familia Por este medio les informo que su hijo [PERSON_NAME…" at bounding box center [756, 223] width 455 height 75
drag, startPoint x: 712, startPoint y: 386, endPoint x: 714, endPoint y: 377, distance: 8.3
click at [713, 386] on span "Padres" at bounding box center [710, 386] width 38 height 13
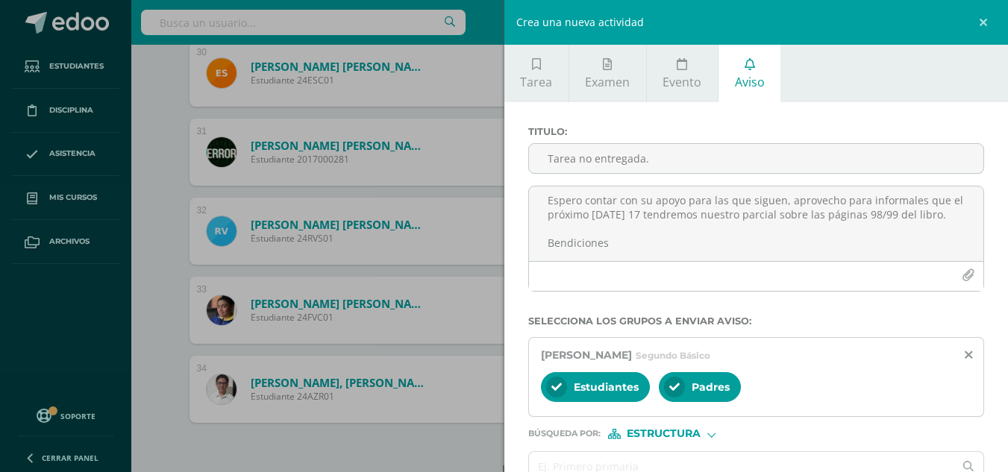
scroll to position [84, 0]
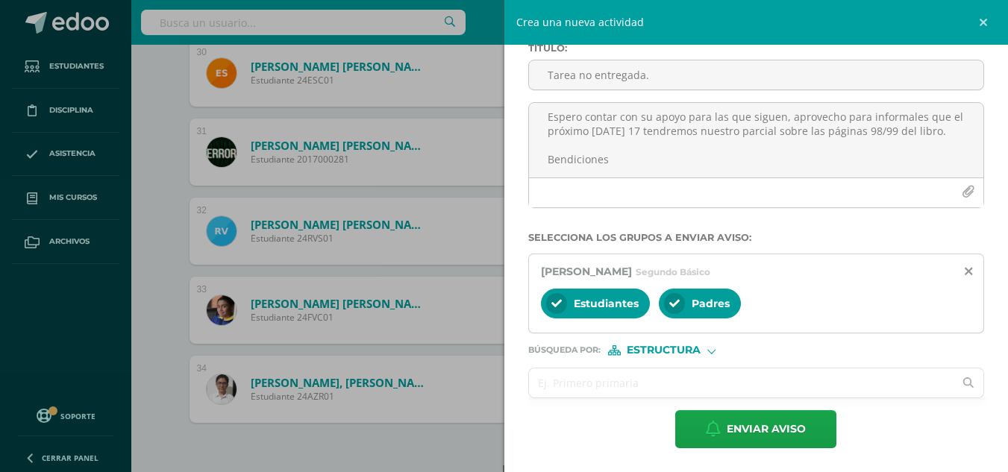
click at [611, 384] on input "text" at bounding box center [741, 382] width 425 height 29
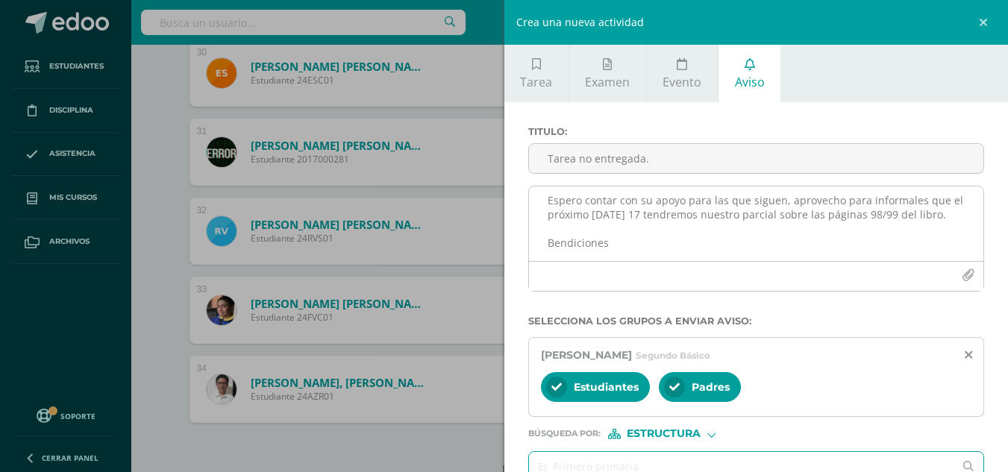
scroll to position [0, 0]
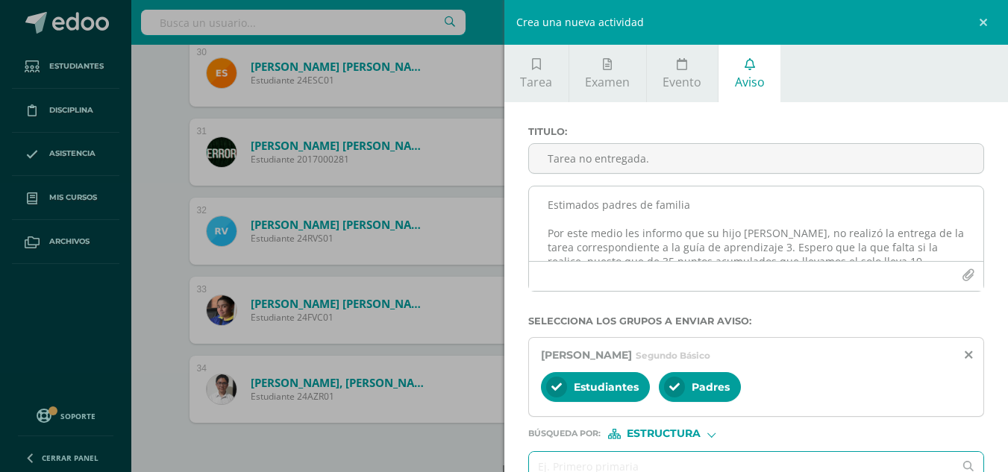
click at [867, 233] on textarea "Estimados padres de familia Por este medio les informo que su hijo [PERSON_NAME…" at bounding box center [756, 223] width 455 height 75
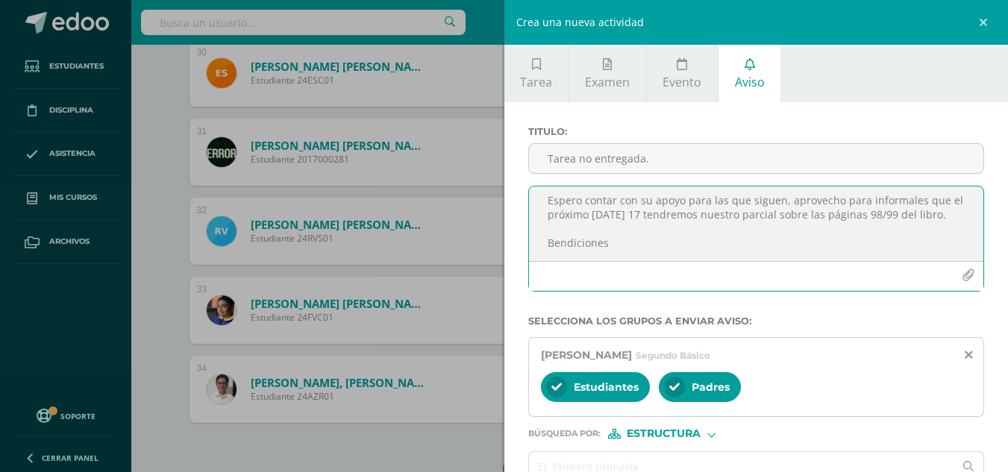
scroll to position [75, 0]
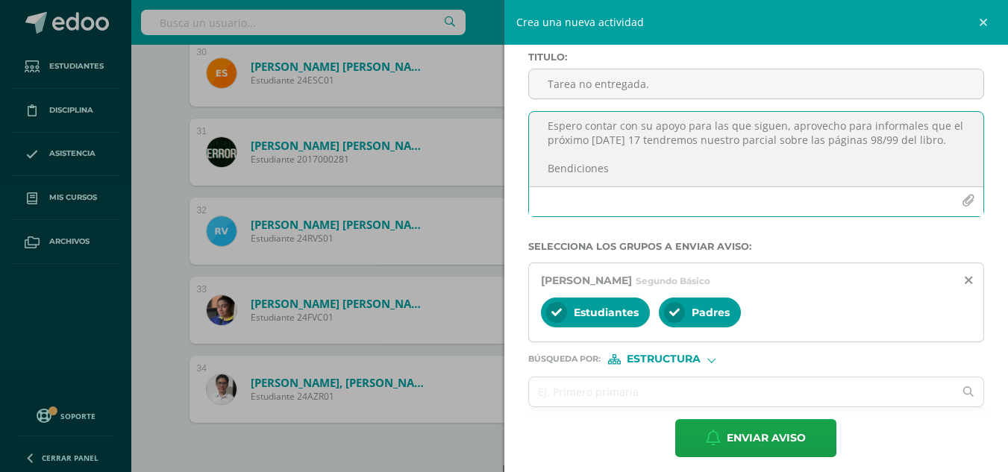
type textarea "Estimados padres de familia Por este medio les informo que su hijo [PERSON_NAME…"
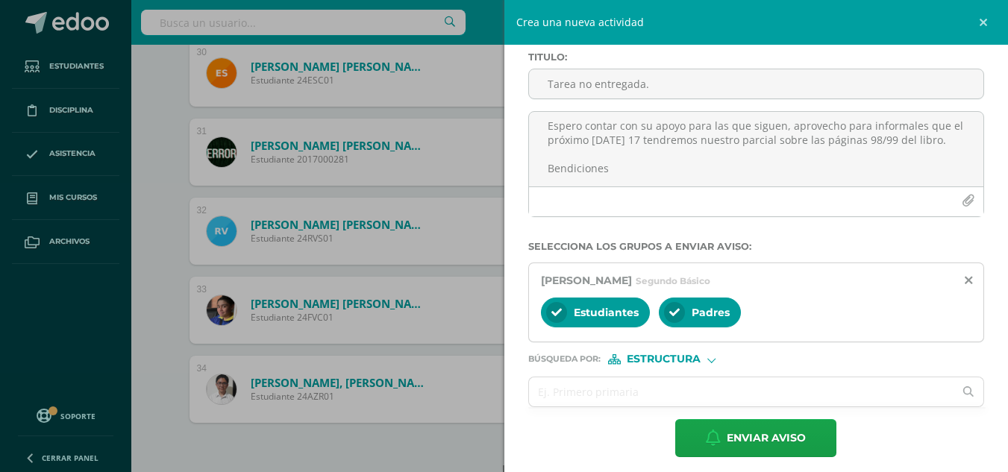
click at [685, 363] on span "Estructura" at bounding box center [664, 359] width 74 height 8
click at [658, 394] on span "Persona" at bounding box center [669, 398] width 54 height 8
click at [601, 393] on input "text" at bounding box center [741, 391] width 425 height 29
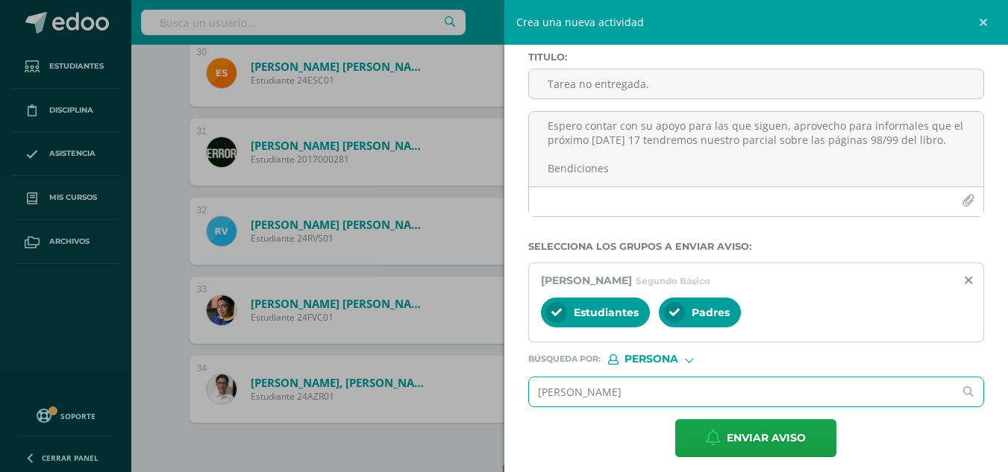
type input "[PERSON_NAME]"
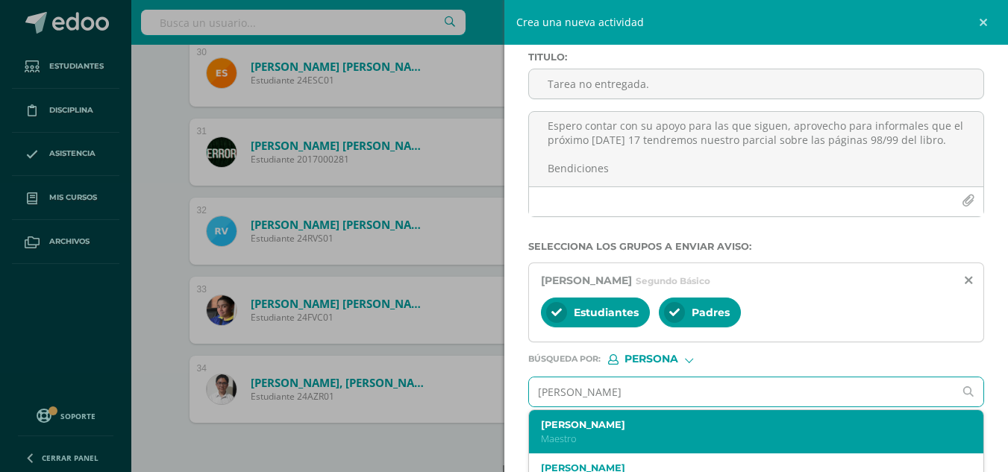
click at [581, 436] on p "Maestro" at bounding box center [747, 439] width 412 height 13
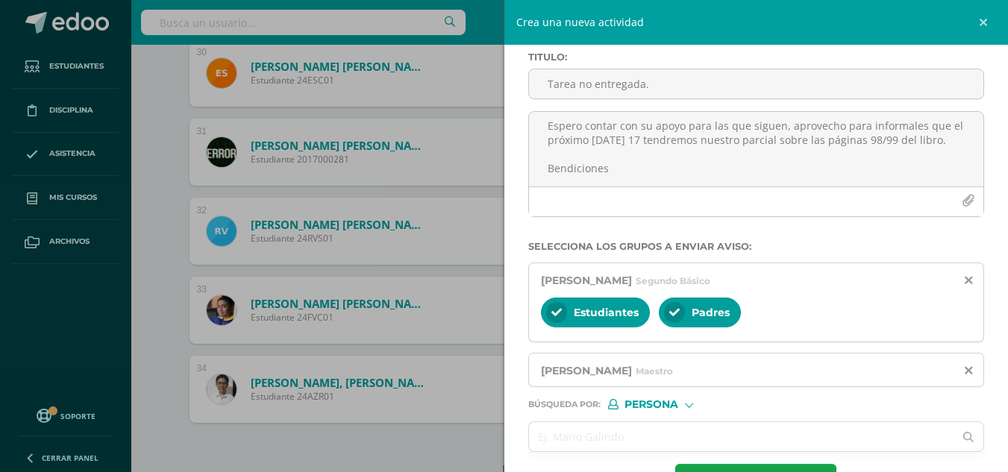
scroll to position [128, 0]
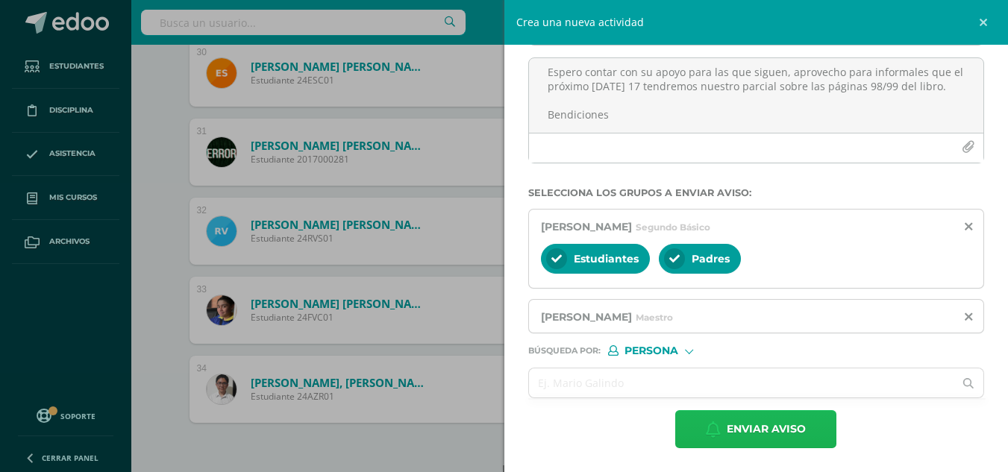
click at [747, 431] on span "Enviar aviso" at bounding box center [766, 429] width 79 height 37
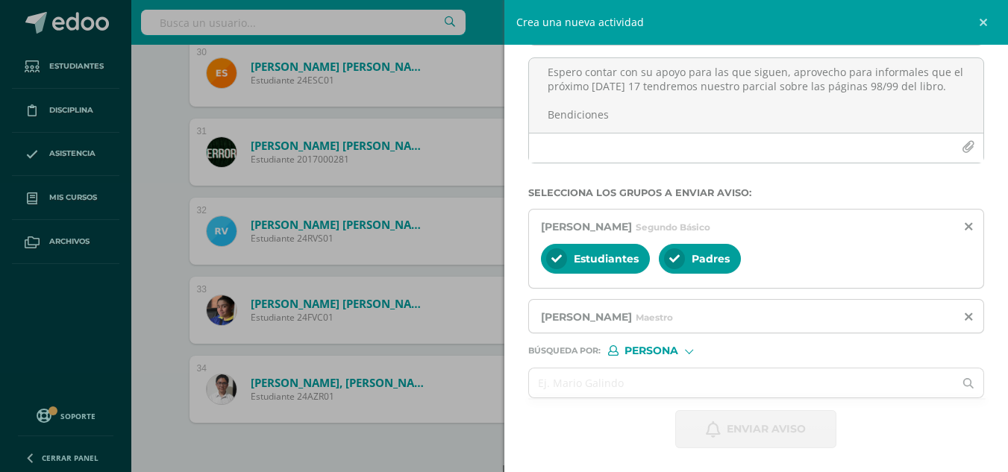
scroll to position [0, 0]
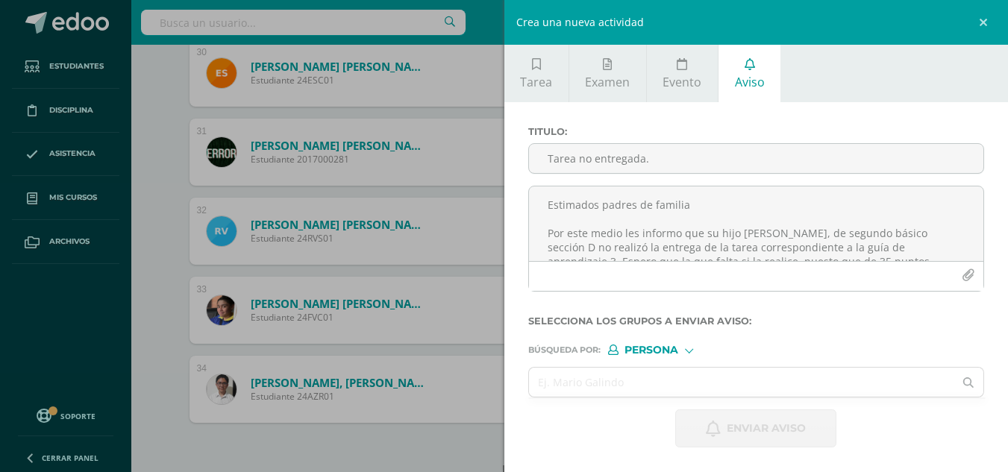
click at [178, 231] on div "Crea una nueva actividad Tarea Examen Evento Aviso Título: Valor: 100.0 Fecha: …" at bounding box center [504, 236] width 1008 height 472
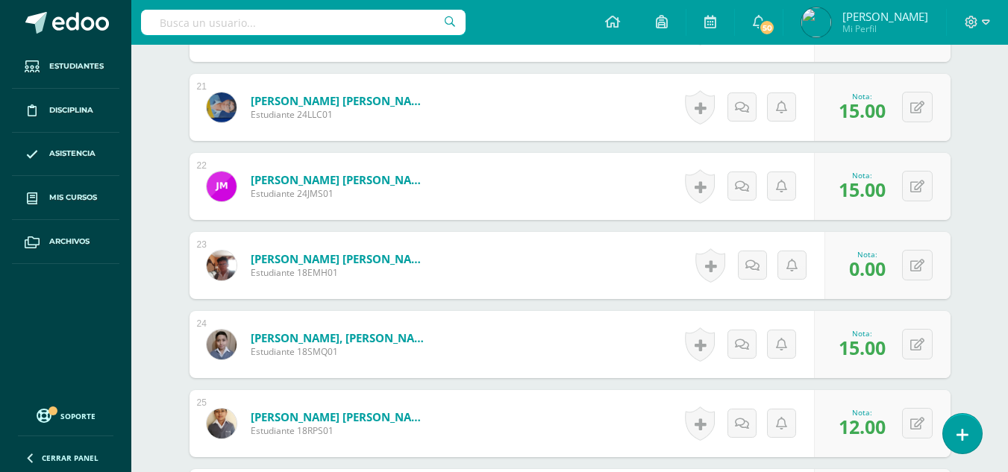
scroll to position [1681, 0]
